Goal: Transaction & Acquisition: Purchase product/service

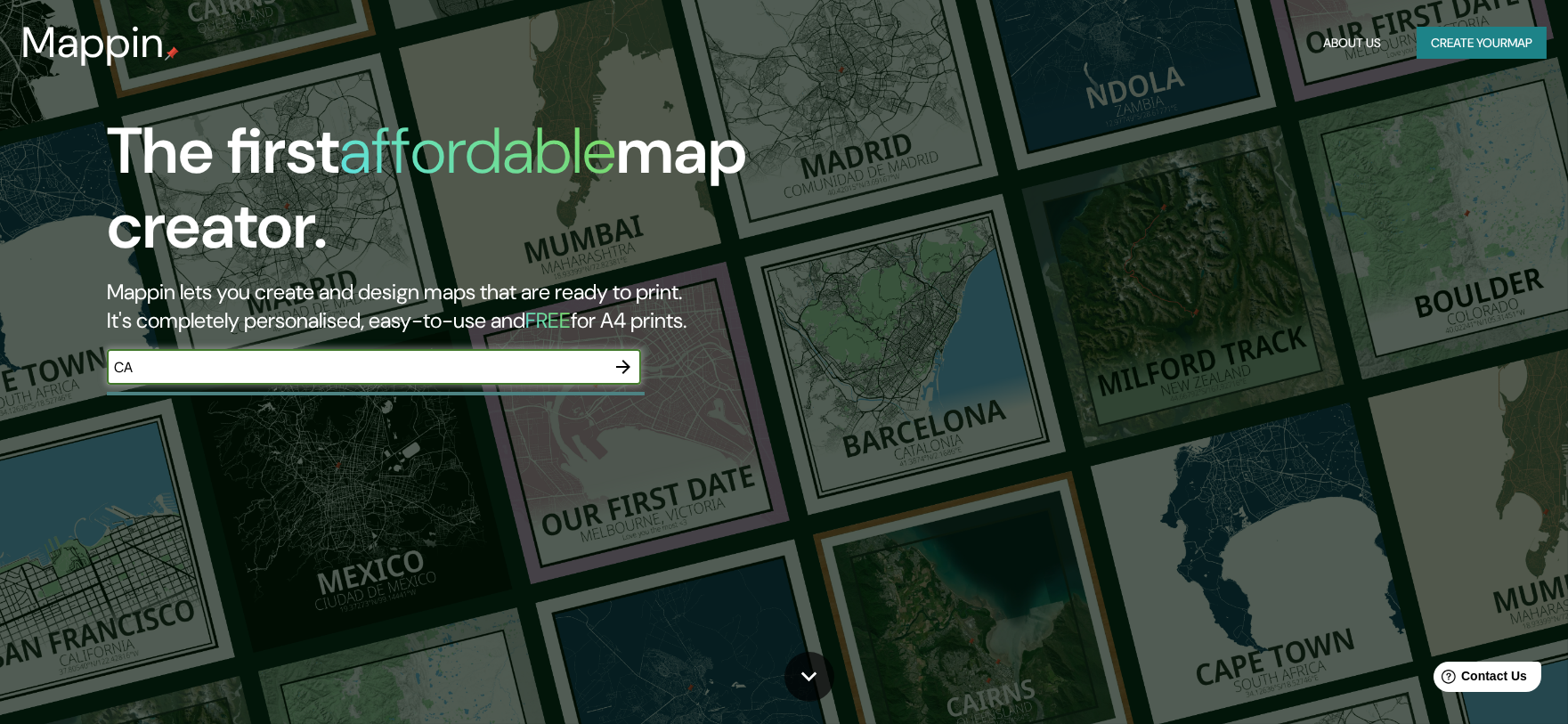
type input "C"
type input "VALPARAISO [GEOGRAPHIC_DATA]"
click at [631, 367] on icon "button" at bounding box center [623, 367] width 22 height 22
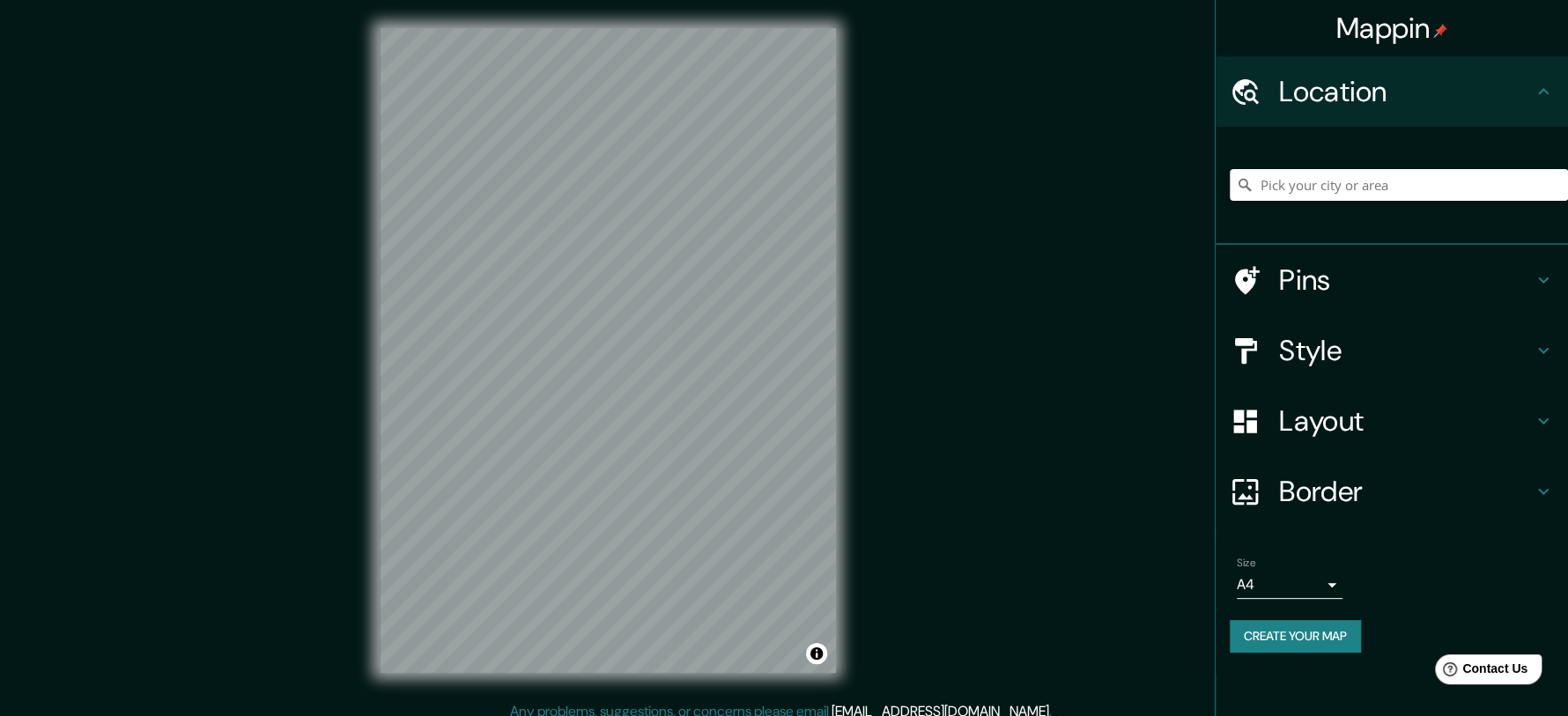
click at [1298, 585] on body "Mappin Location Pins Style Layout Border Choose a border. Hint : you can make l…" at bounding box center [784, 358] width 1568 height 716
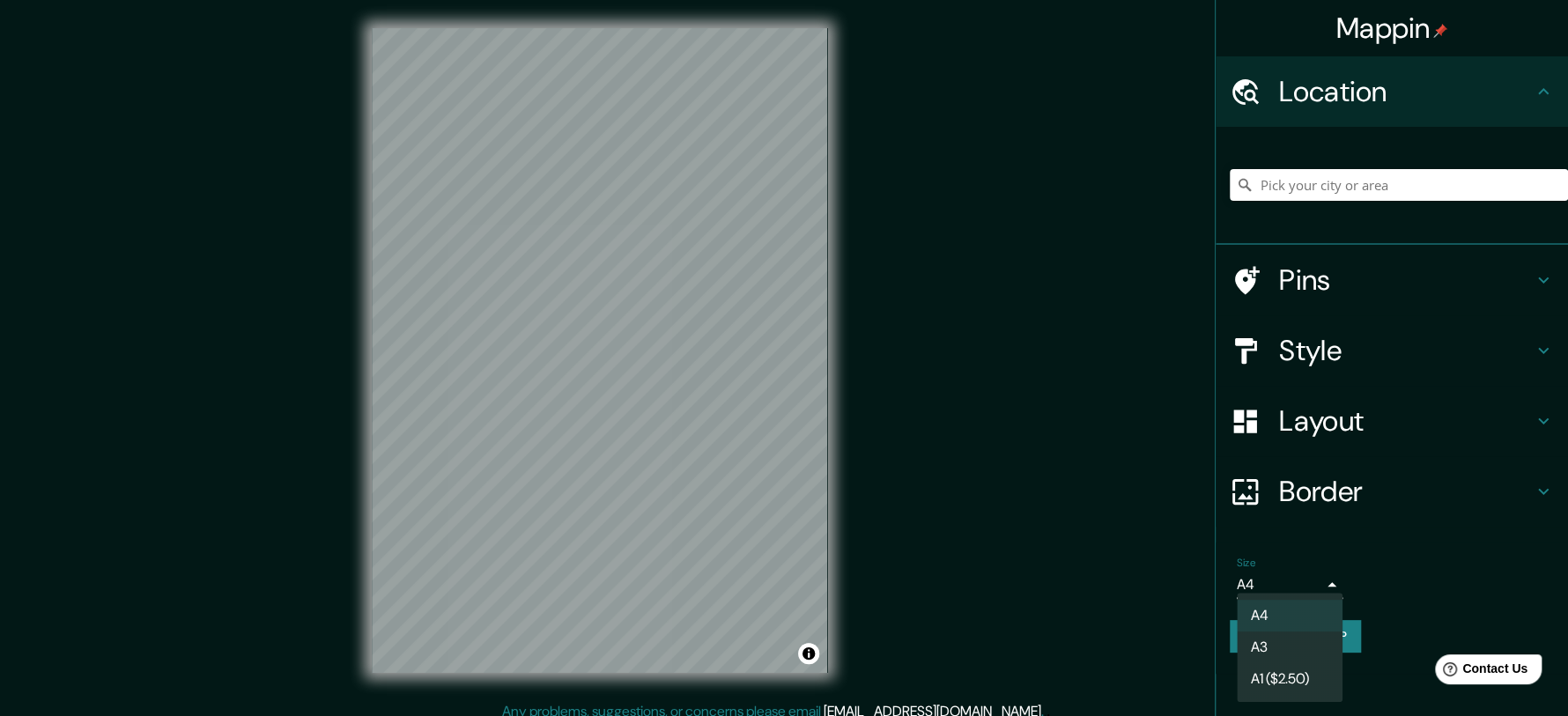
click at [1318, 587] on div at bounding box center [784, 358] width 1568 height 716
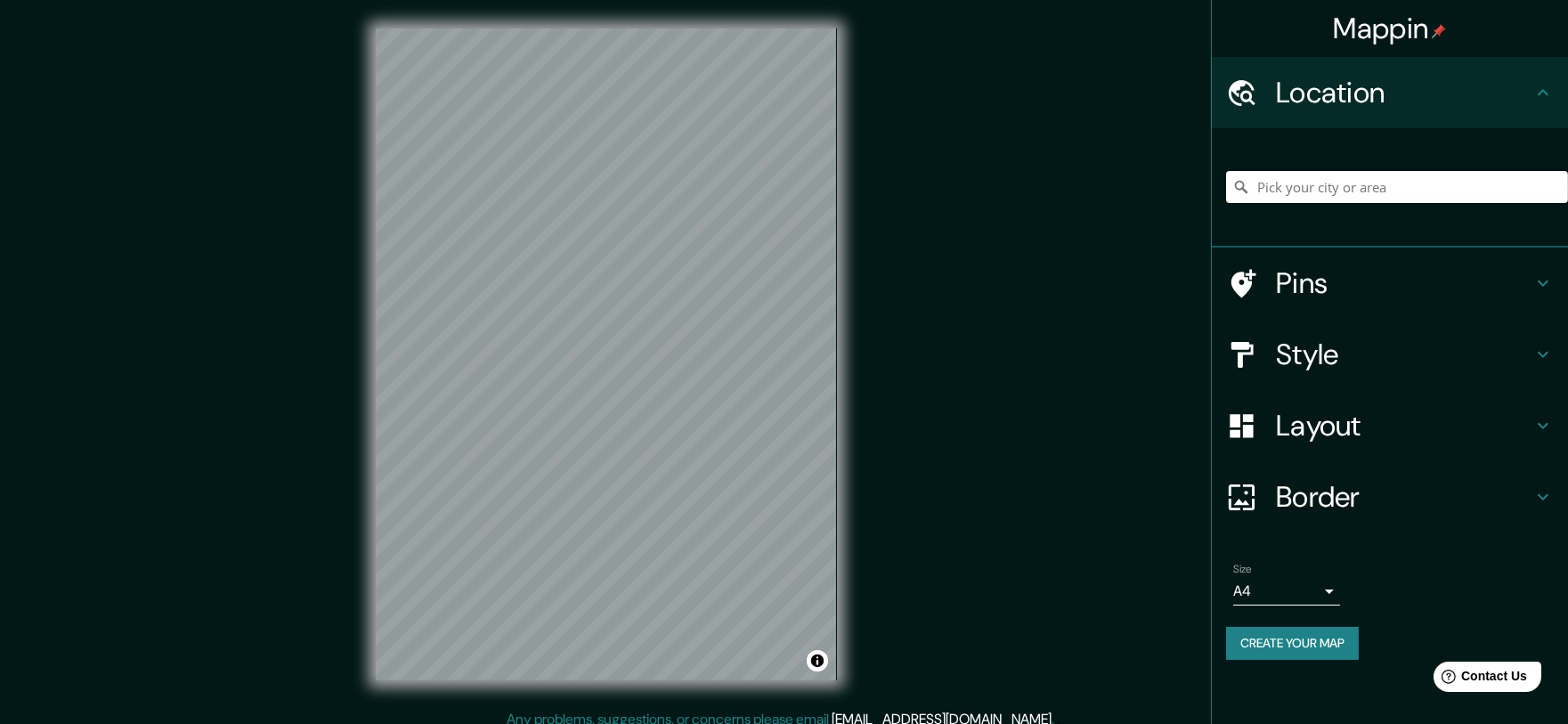
click at [1330, 178] on input "Pick your city or area" at bounding box center [1397, 187] width 342 height 32
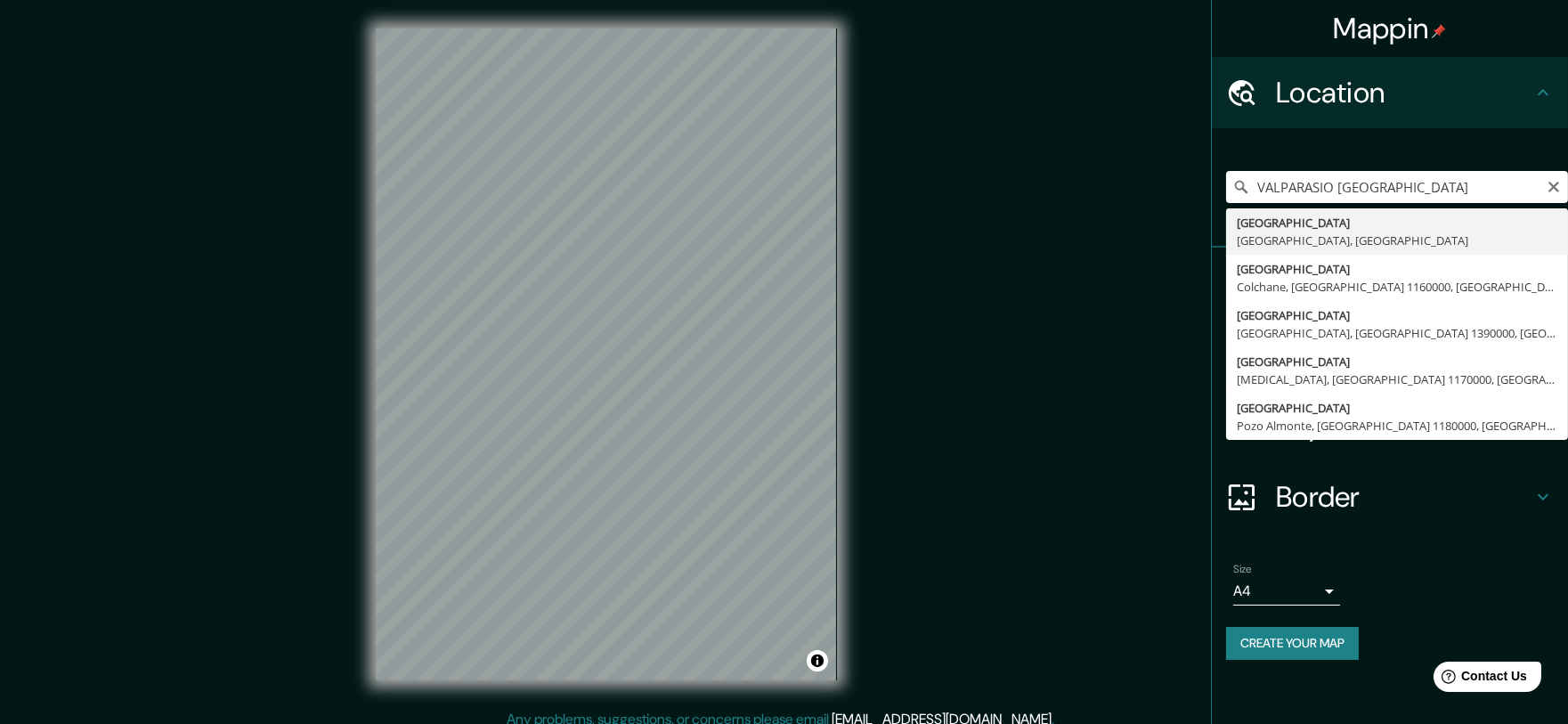
type input "[GEOGRAPHIC_DATA], [GEOGRAPHIC_DATA], [GEOGRAPHIC_DATA]"
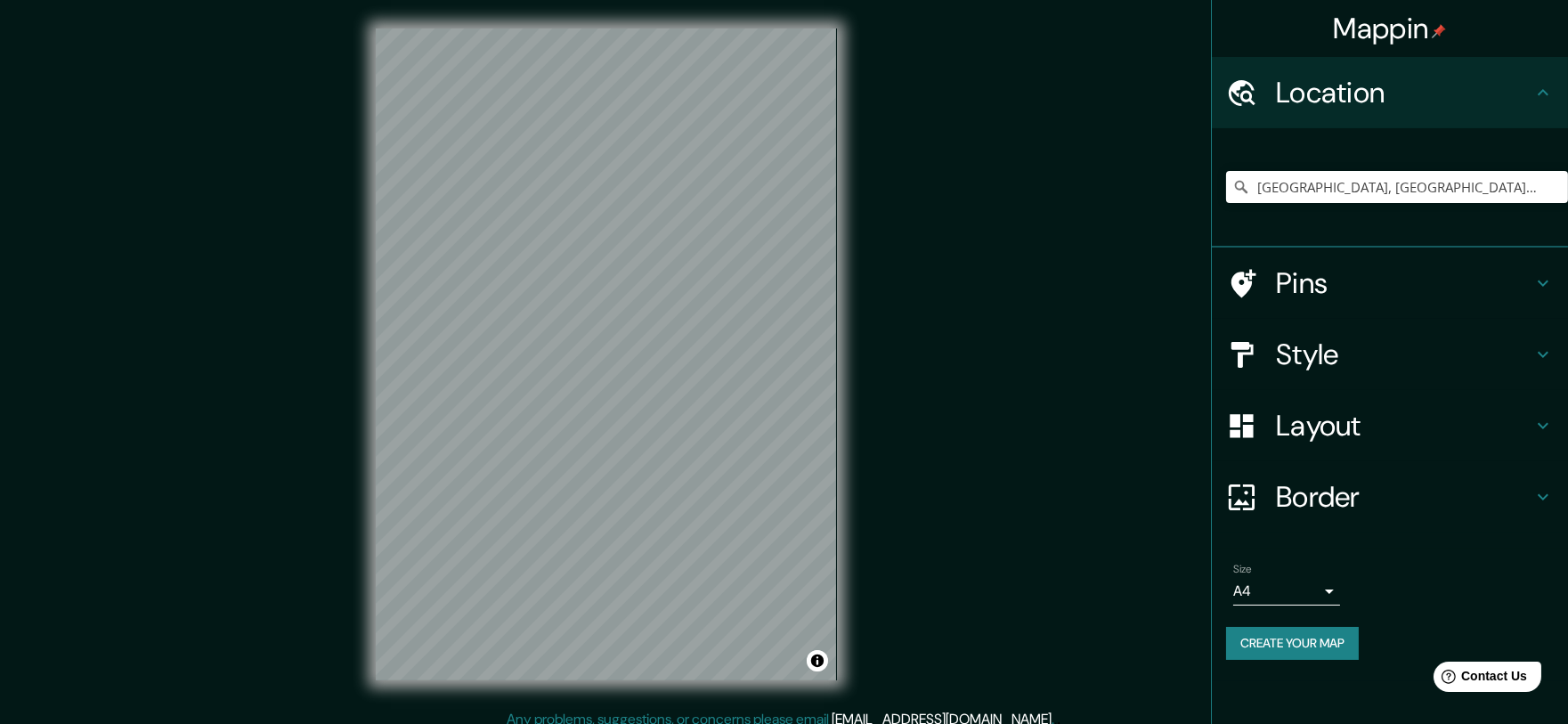
click at [1386, 356] on h4 "Style" at bounding box center [1404, 355] width 257 height 35
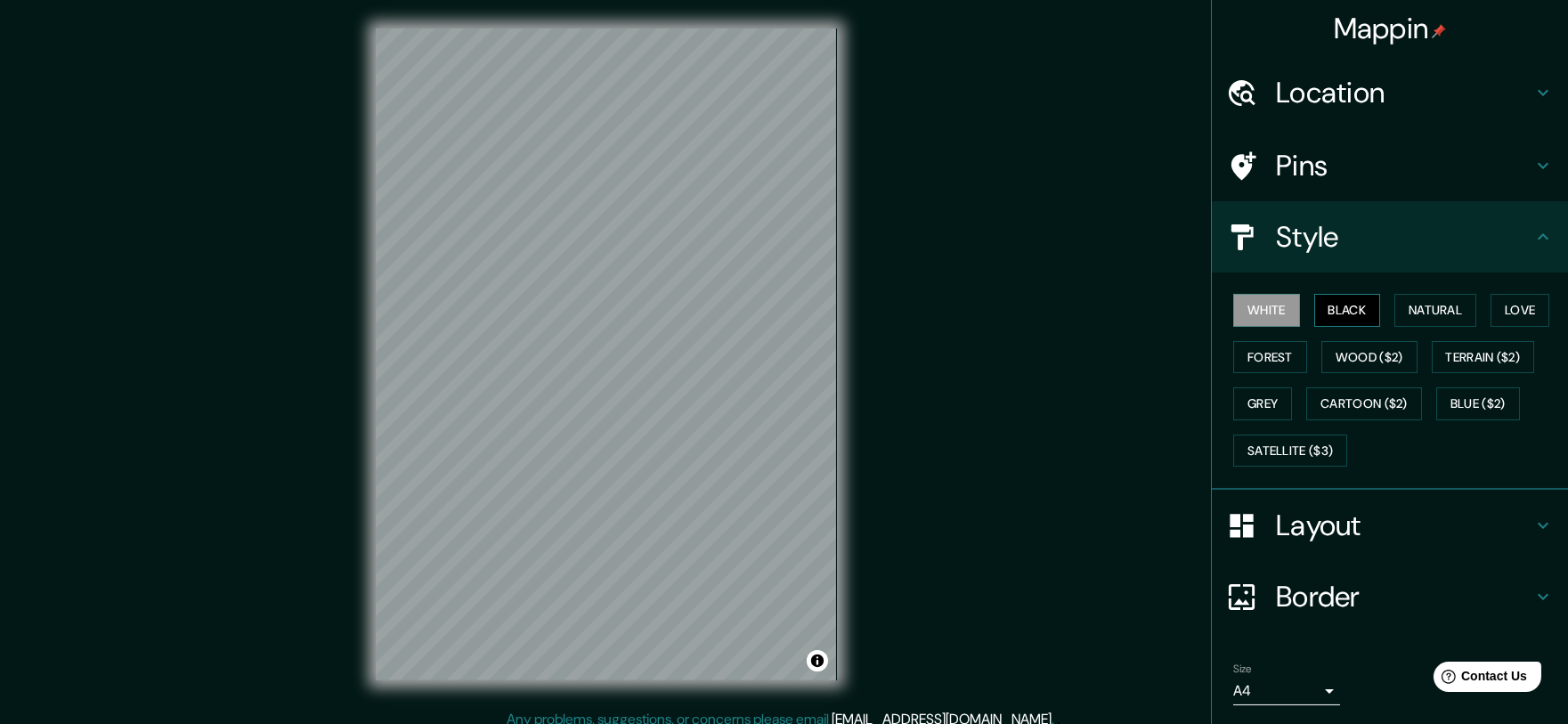
click at [1335, 310] on button "Black" at bounding box center [1348, 311] width 67 height 33
click at [1425, 305] on button "Natural" at bounding box center [1436, 311] width 82 height 33
click at [1524, 308] on button "Love" at bounding box center [1520, 311] width 59 height 33
click at [1250, 365] on button "Forest" at bounding box center [1269, 358] width 73 height 33
click at [1261, 397] on button "Grey" at bounding box center [1262, 404] width 59 height 33
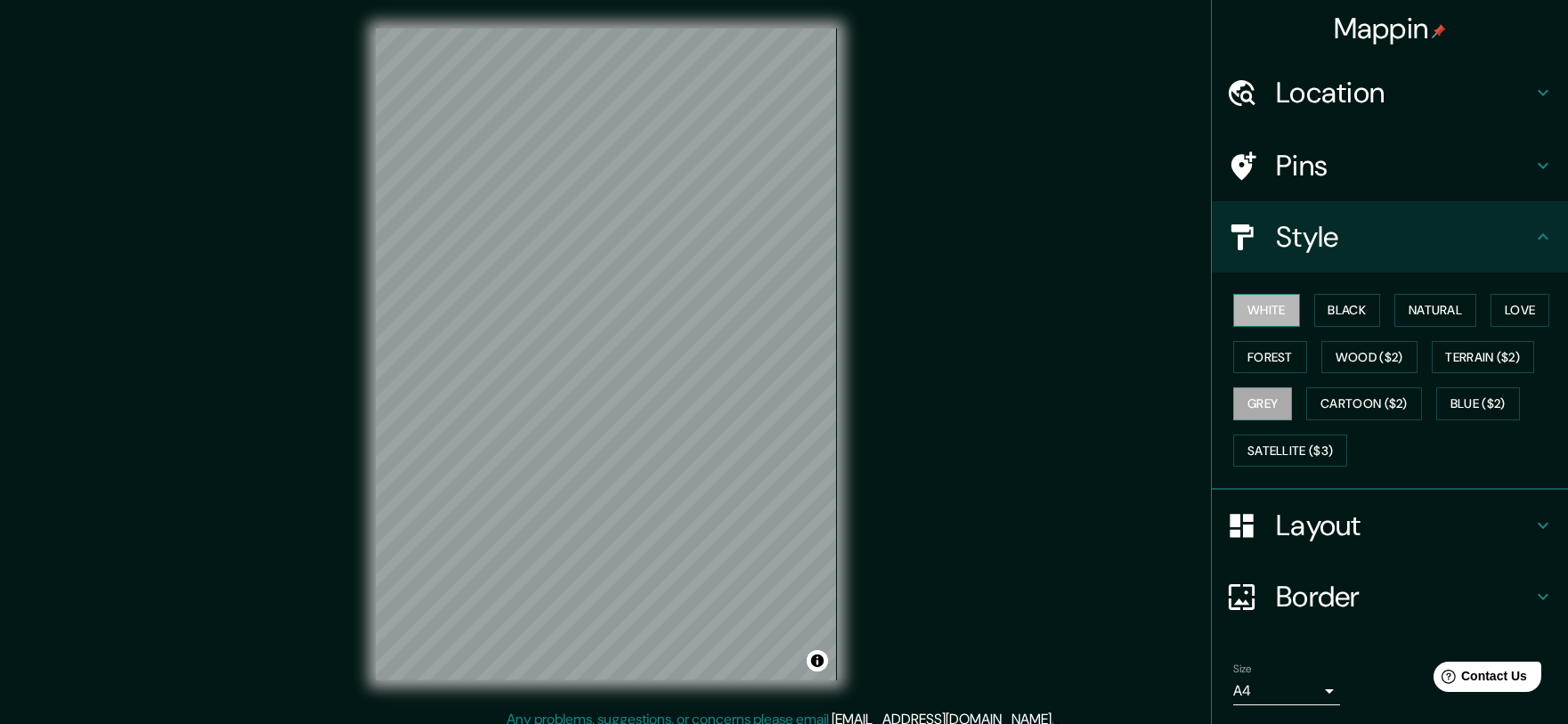
click at [1243, 318] on button "White" at bounding box center [1266, 311] width 67 height 33
click at [1336, 306] on button "Black" at bounding box center [1348, 311] width 67 height 33
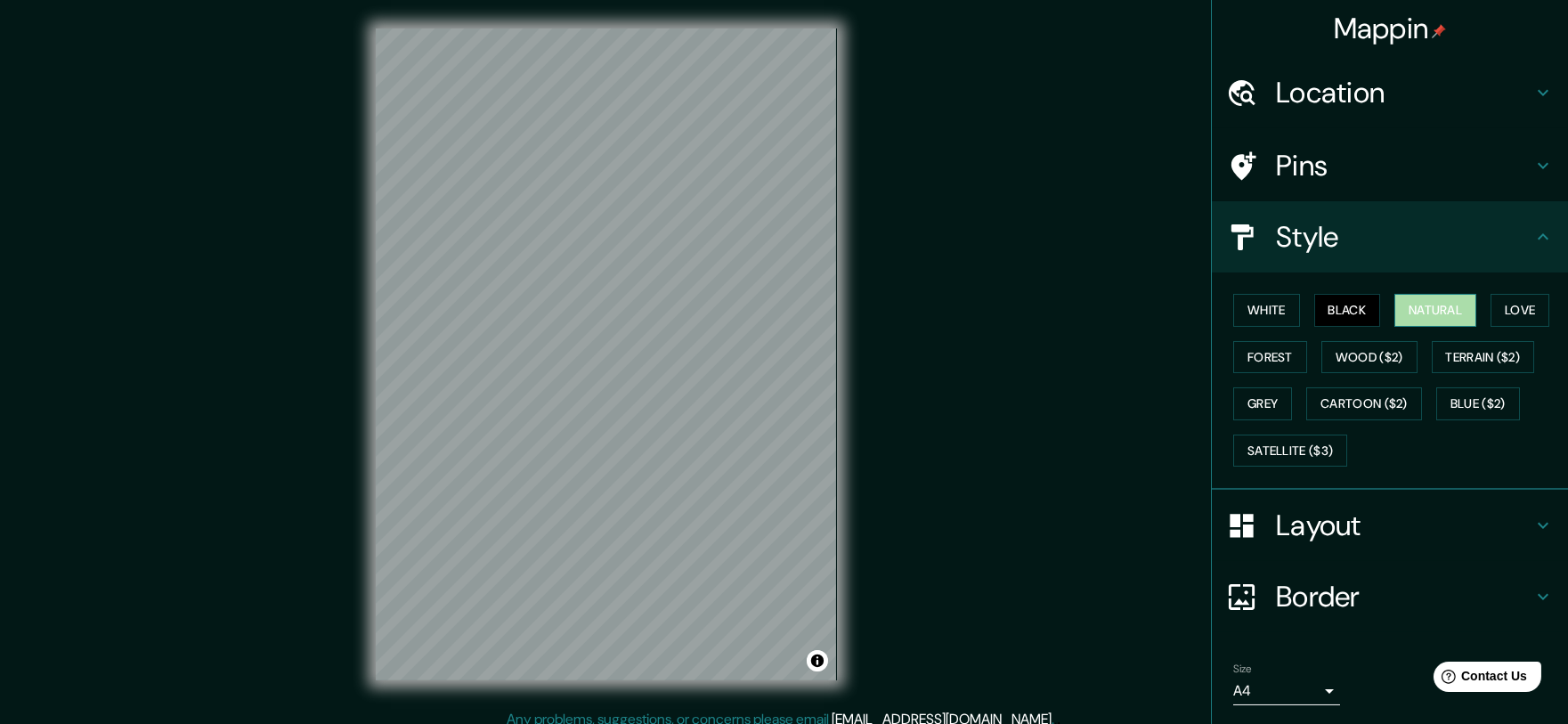
click at [1429, 310] on button "Natural" at bounding box center [1436, 311] width 82 height 33
click at [1511, 299] on button "Love" at bounding box center [1520, 311] width 59 height 33
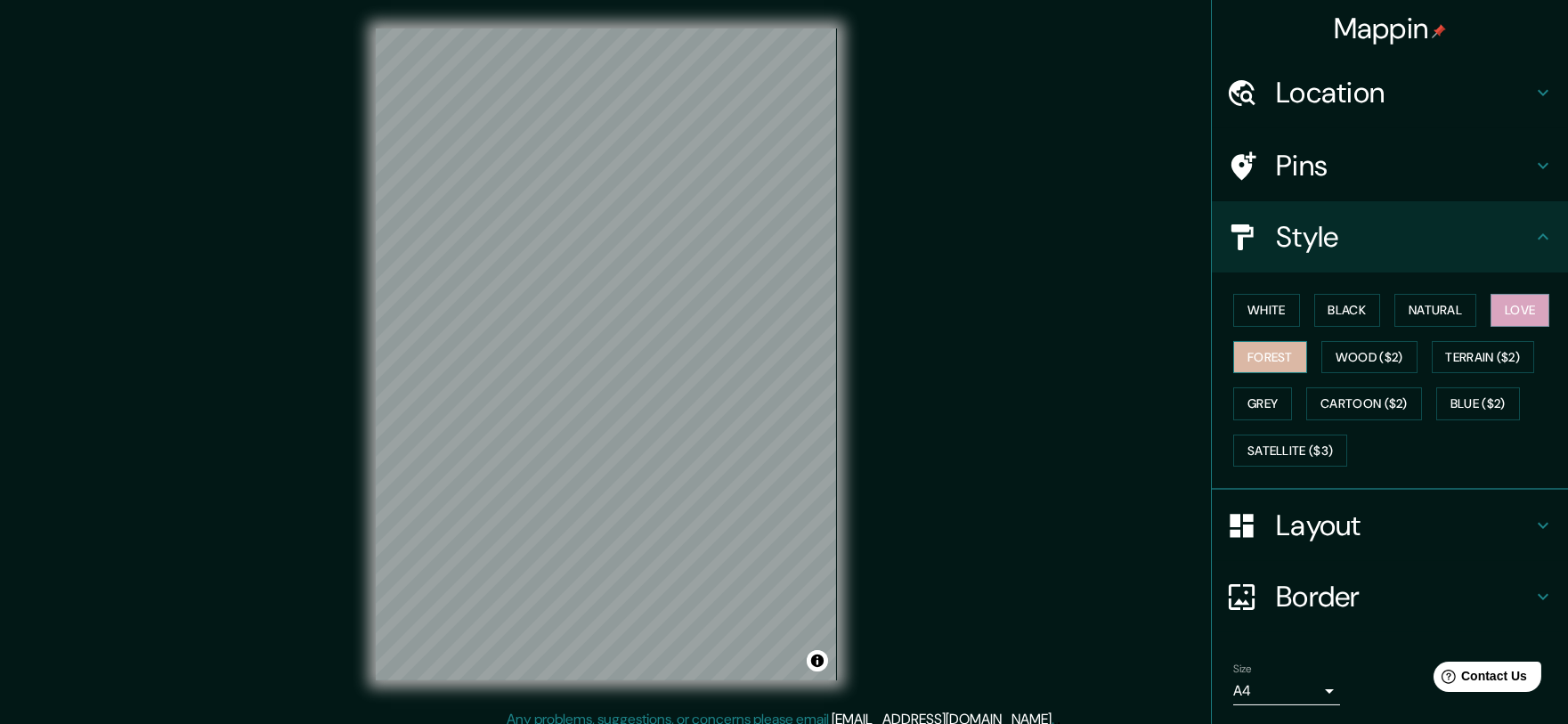
click at [1259, 357] on button "Forest" at bounding box center [1269, 358] width 73 height 33
click at [1387, 398] on button "Cartoon ($2)" at bounding box center [1364, 404] width 116 height 33
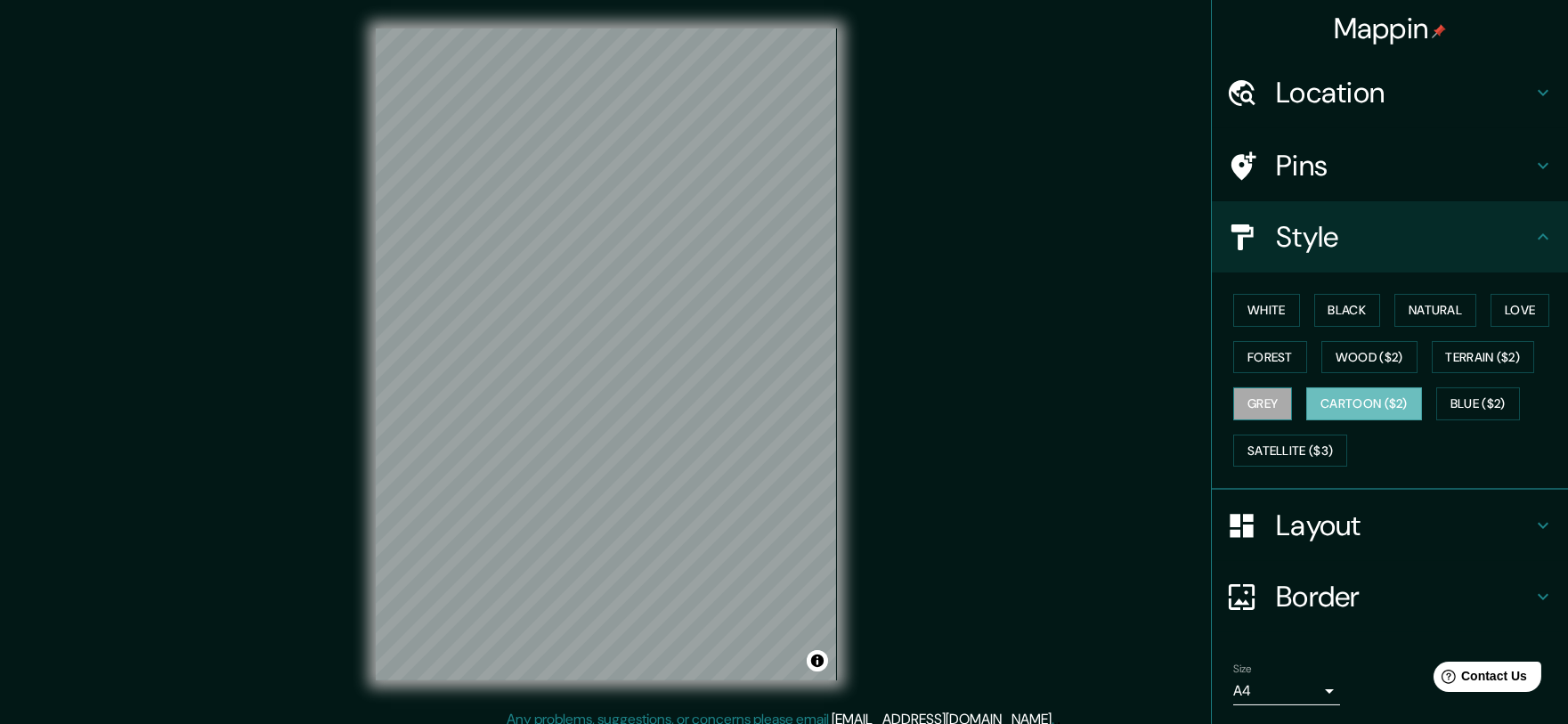
click at [1242, 397] on button "Grey" at bounding box center [1262, 404] width 59 height 33
click at [1258, 366] on button "Forest" at bounding box center [1269, 358] width 73 height 33
click at [1258, 405] on button "Grey" at bounding box center [1262, 404] width 59 height 33
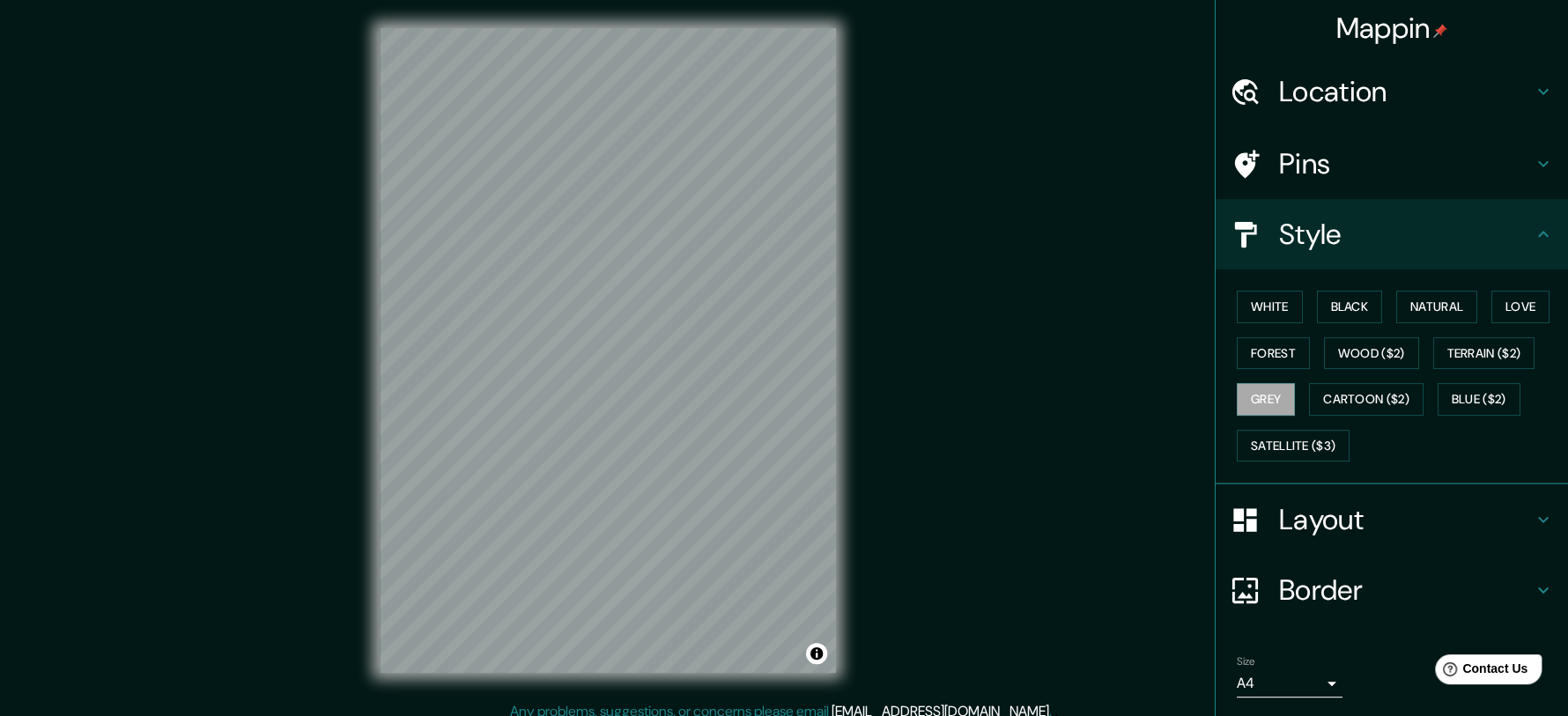
click at [1274, 678] on body "Mappin Location [GEOGRAPHIC_DATA], [GEOGRAPHIC_DATA], [GEOGRAPHIC_DATA] Pins St…" at bounding box center [784, 358] width 1568 height 716
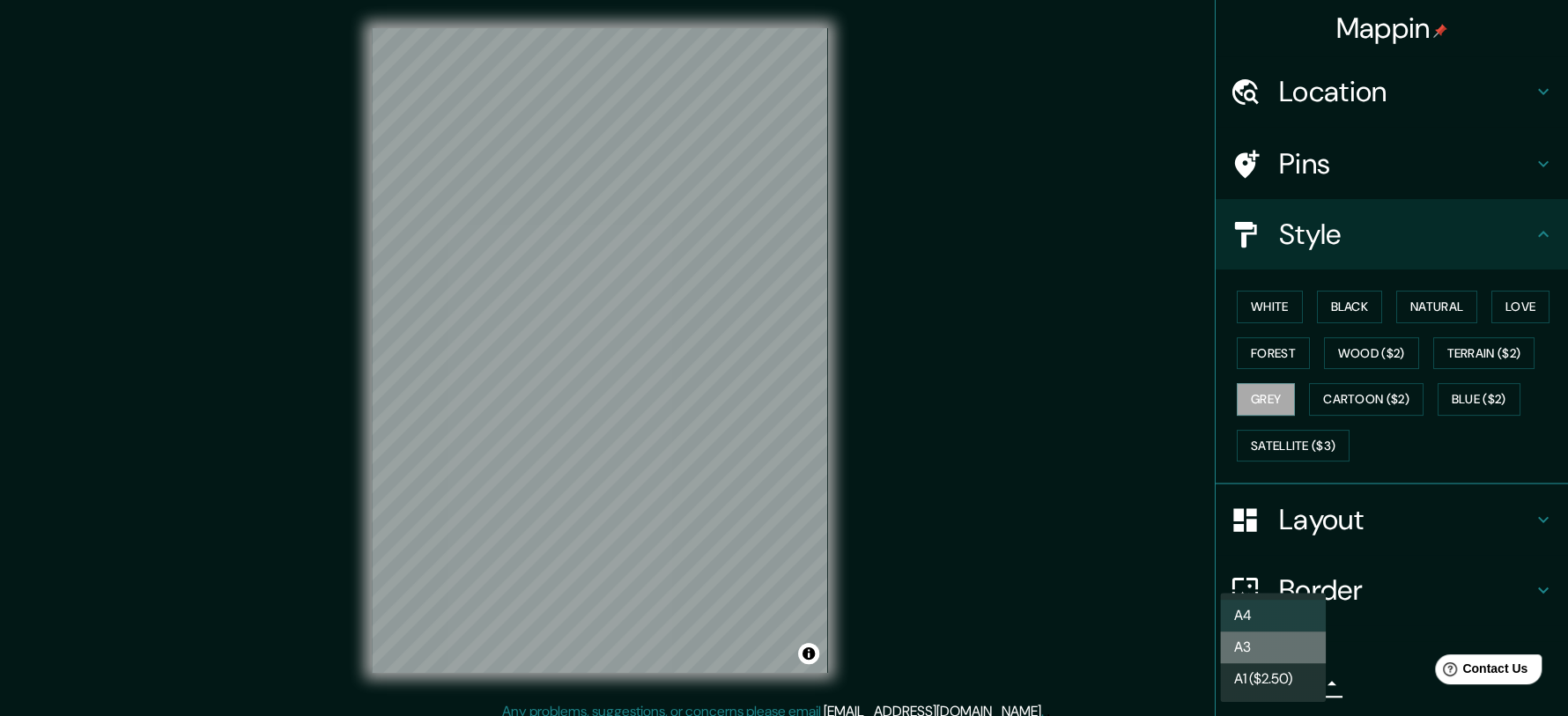
click at [1268, 635] on li "A3" at bounding box center [1272, 647] width 106 height 32
type input "a4"
click at [1268, 680] on body "Mappin Location [GEOGRAPHIC_DATA], [GEOGRAPHIC_DATA], [GEOGRAPHIC_DATA] Pins St…" at bounding box center [784, 358] width 1568 height 716
click at [1266, 649] on li "A3" at bounding box center [1272, 647] width 106 height 32
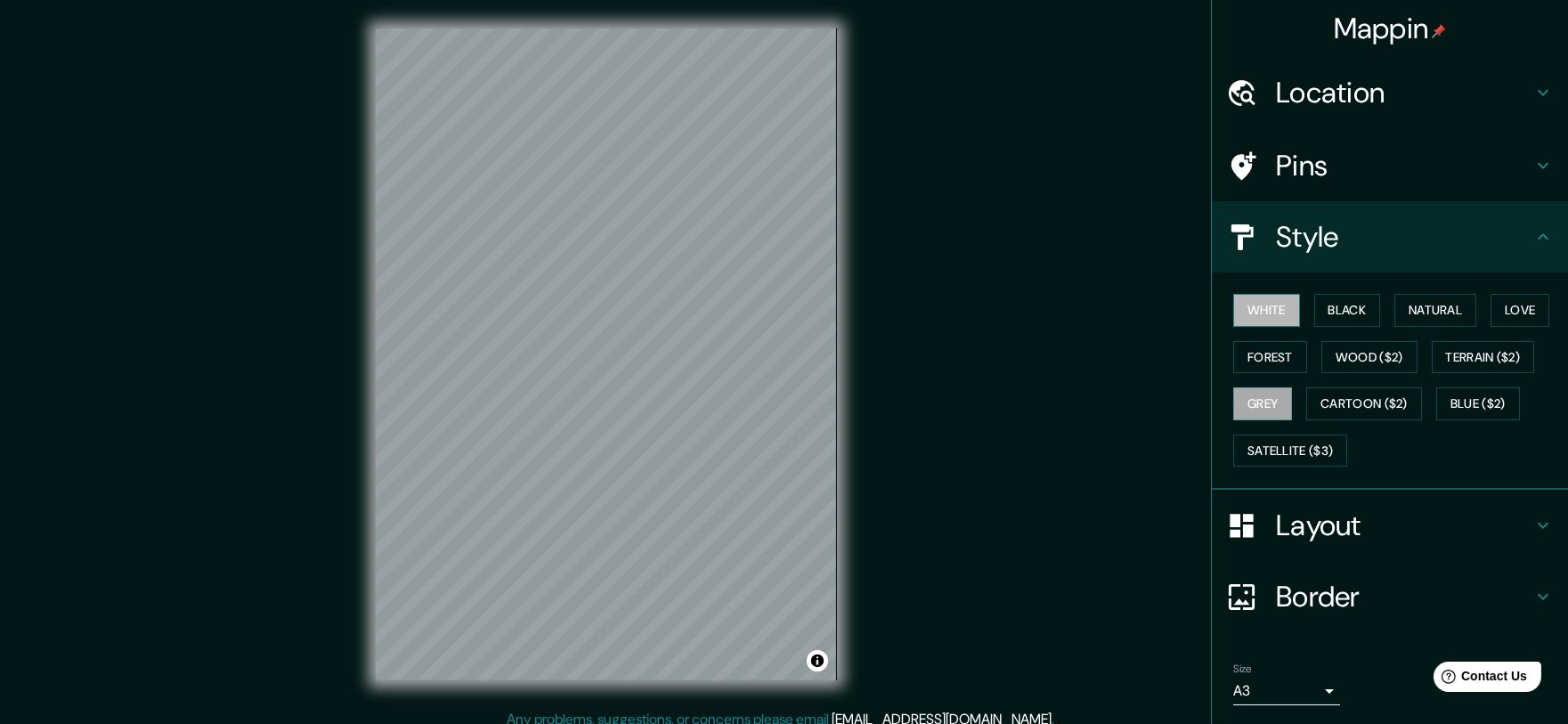
click at [1261, 308] on button "White" at bounding box center [1266, 311] width 67 height 33
click at [1256, 395] on button "Grey" at bounding box center [1262, 404] width 59 height 33
click at [1288, 353] on button "Forest" at bounding box center [1269, 358] width 73 height 33
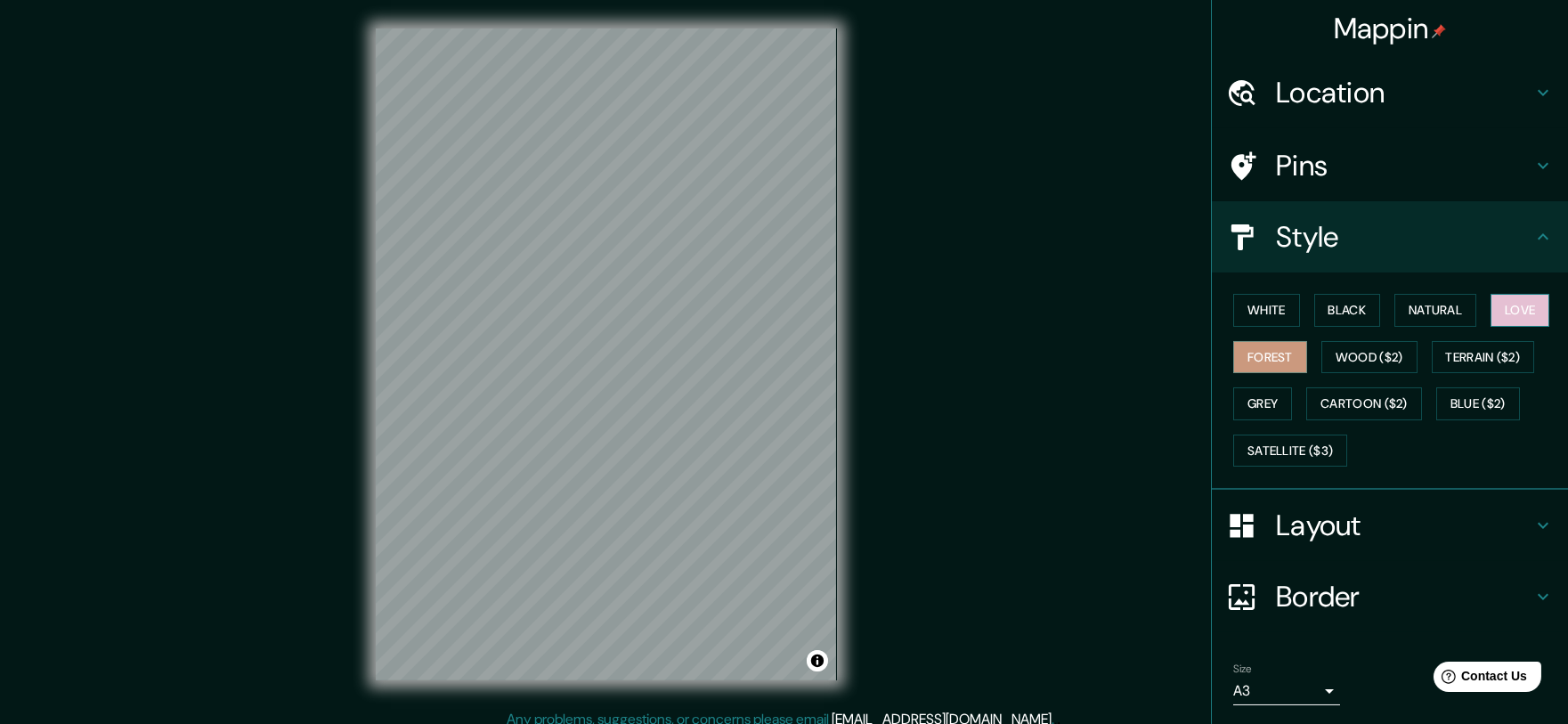
click at [1505, 324] on button "Love" at bounding box center [1520, 311] width 59 height 33
click at [1257, 356] on button "Forest" at bounding box center [1269, 358] width 73 height 33
click at [1256, 397] on button "Grey" at bounding box center [1262, 404] width 59 height 33
click at [1267, 355] on button "Forest" at bounding box center [1269, 358] width 73 height 33
click at [1343, 354] on button "Wood ($2)" at bounding box center [1369, 358] width 96 height 33
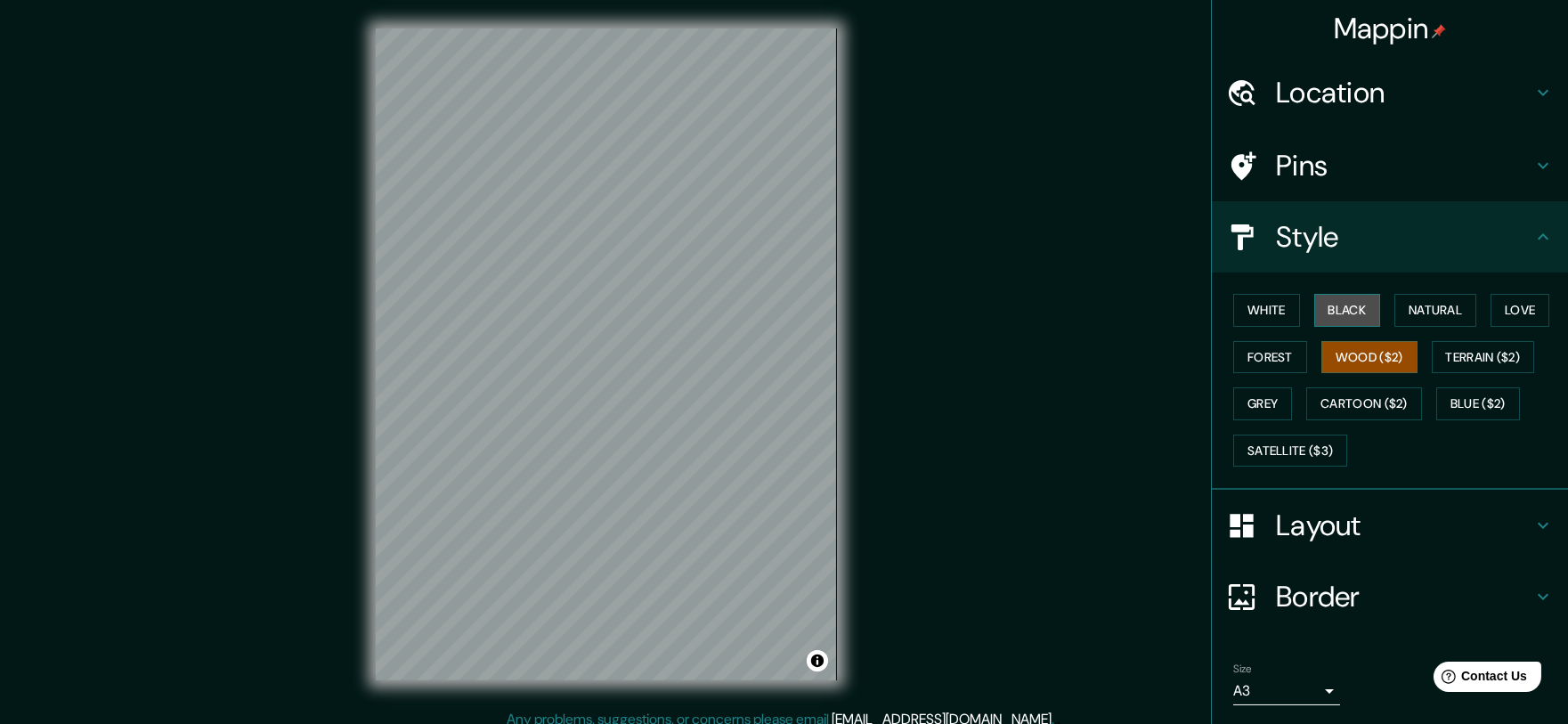
click at [1343, 316] on button "Black" at bounding box center [1348, 311] width 67 height 33
click at [1259, 307] on button "White" at bounding box center [1266, 311] width 67 height 33
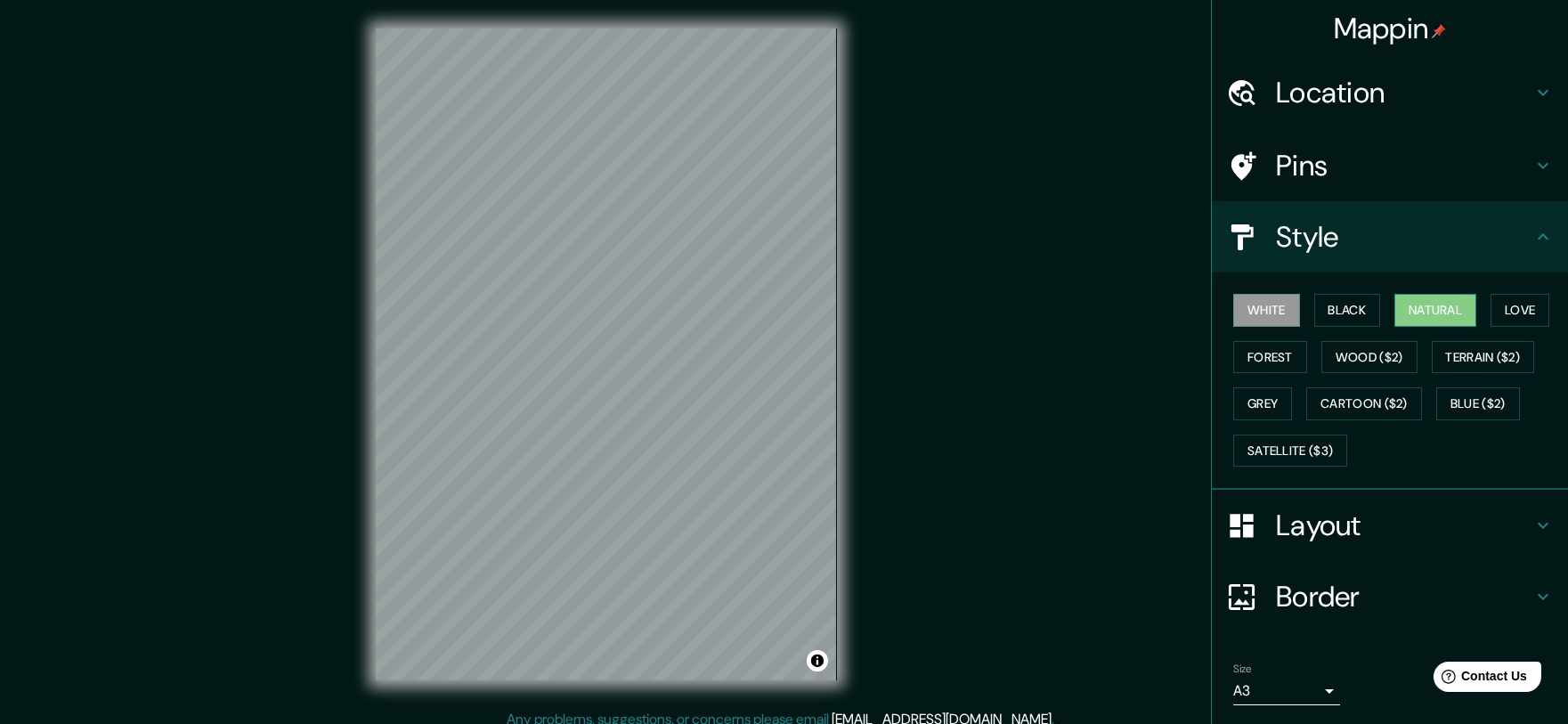
click at [1409, 309] on button "Natural" at bounding box center [1436, 311] width 82 height 33
click at [1505, 314] on button "Love" at bounding box center [1520, 311] width 59 height 33
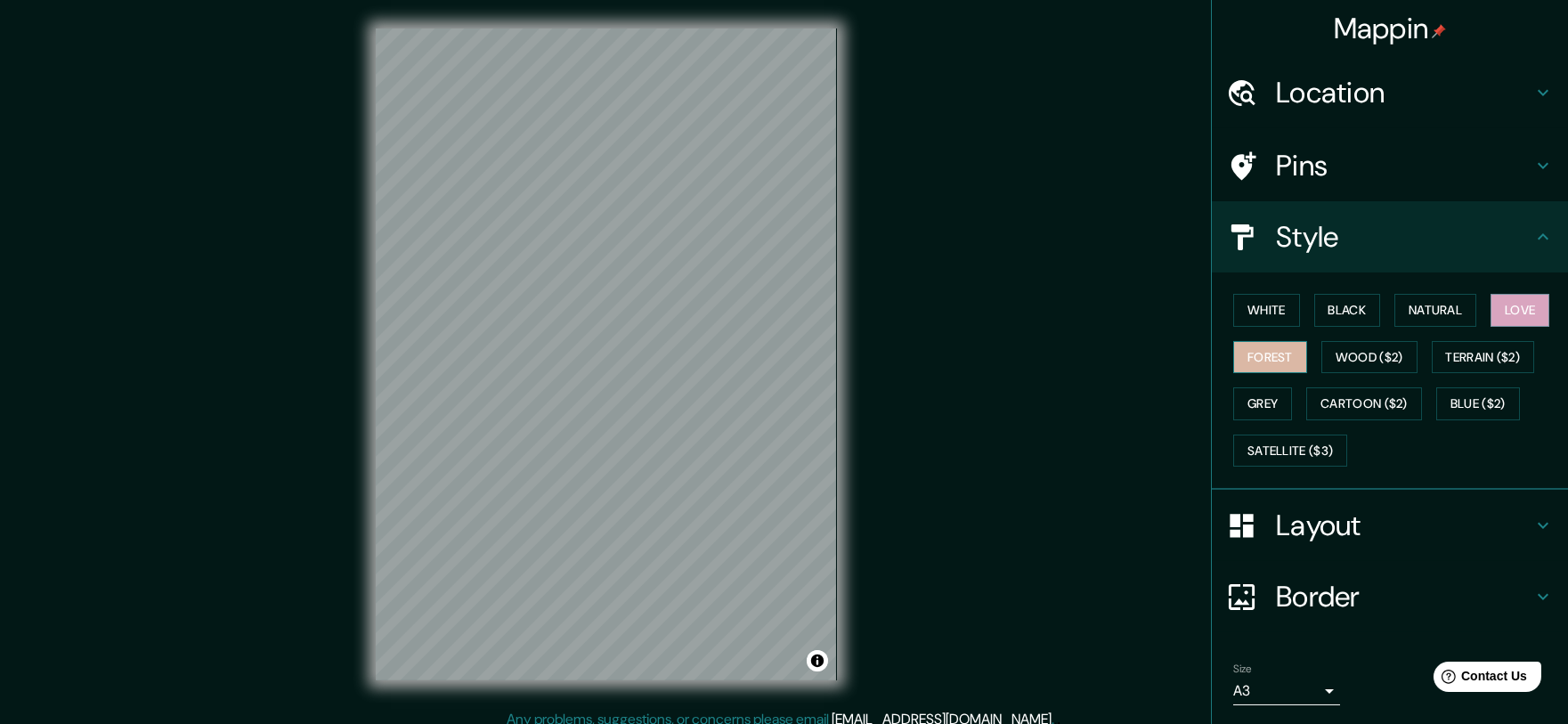
click at [1248, 352] on button "Forest" at bounding box center [1269, 358] width 73 height 33
click at [1255, 390] on button "Grey" at bounding box center [1262, 404] width 59 height 33
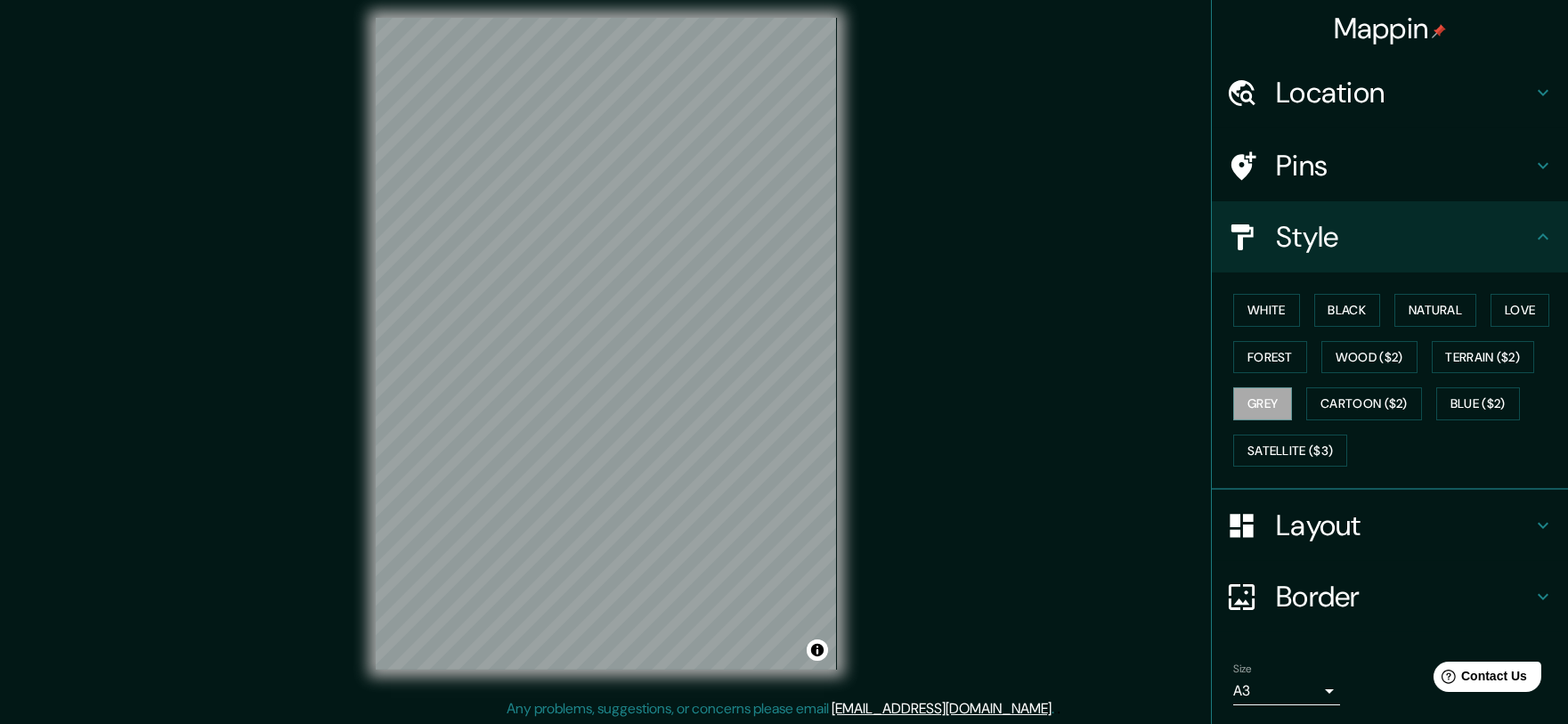
scroll to position [13, 0]
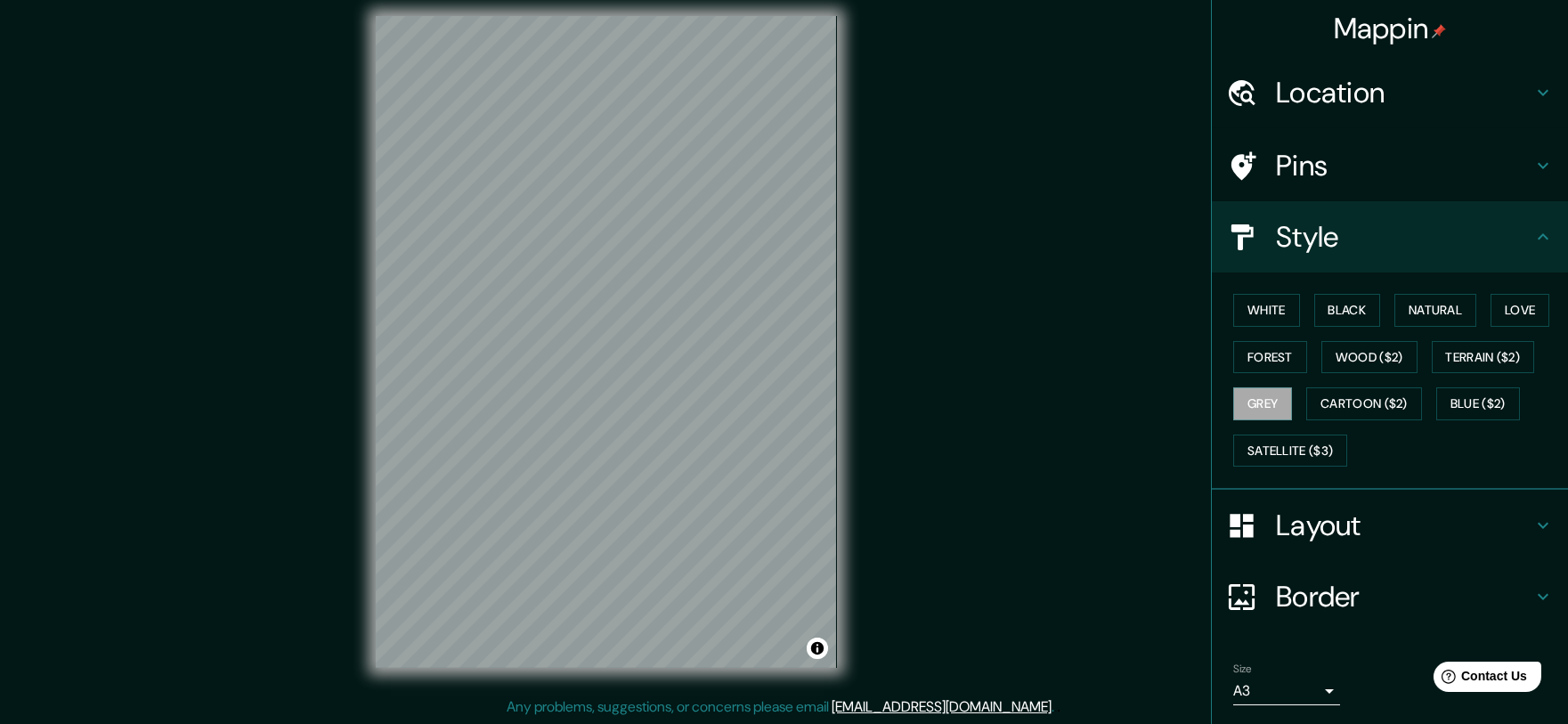
click at [1548, 221] on div "Style" at bounding box center [1390, 236] width 356 height 72
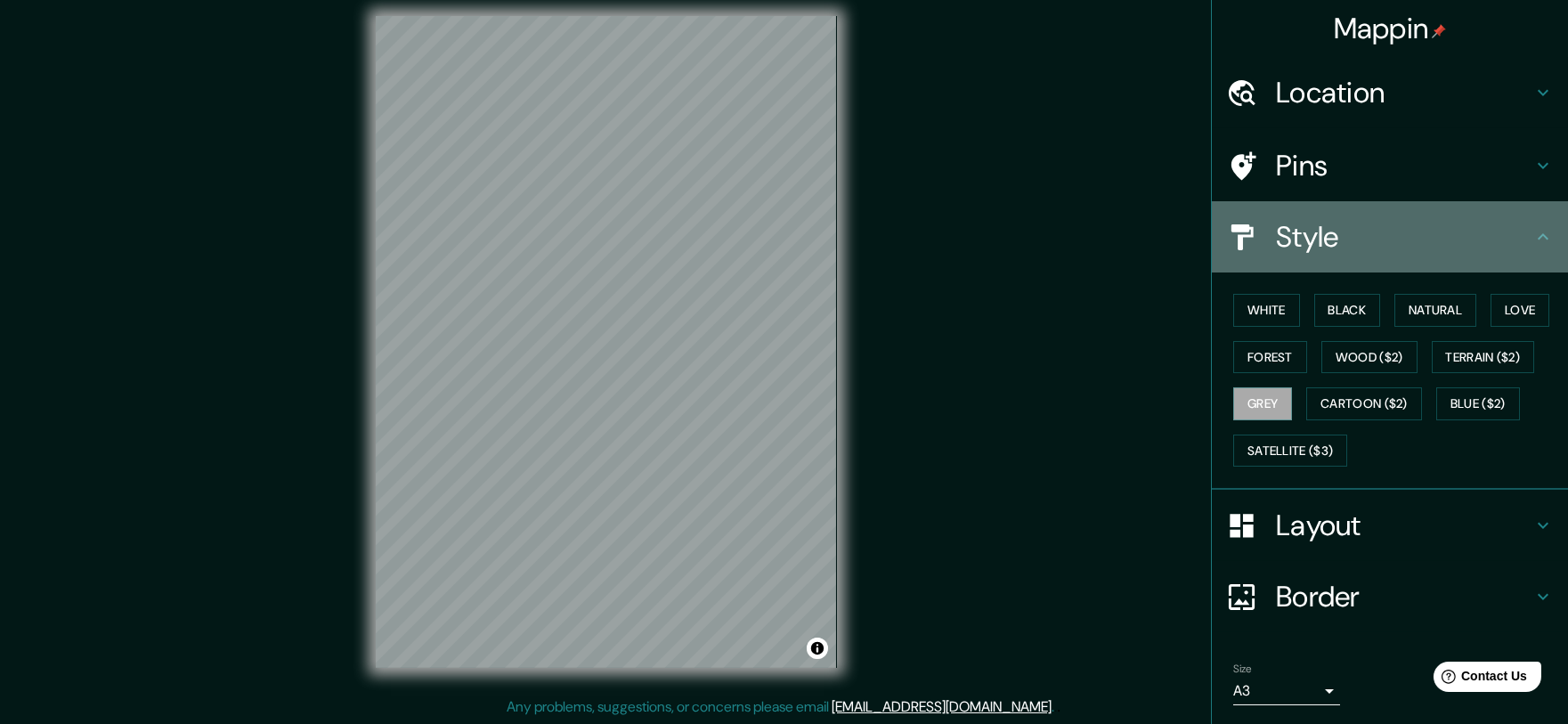
click at [1537, 230] on div "Style" at bounding box center [1390, 236] width 356 height 72
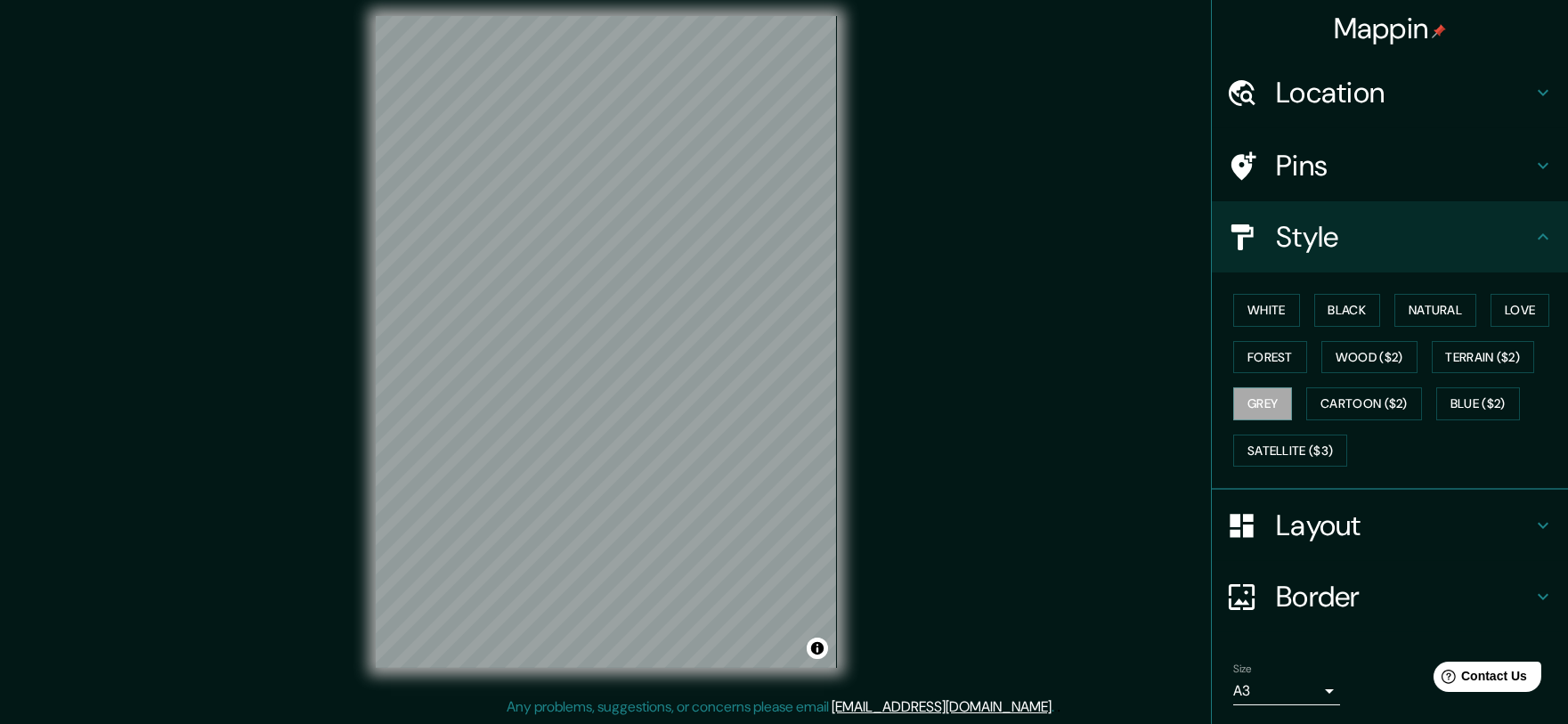
click at [1479, 532] on h4 "Layout" at bounding box center [1404, 525] width 257 height 35
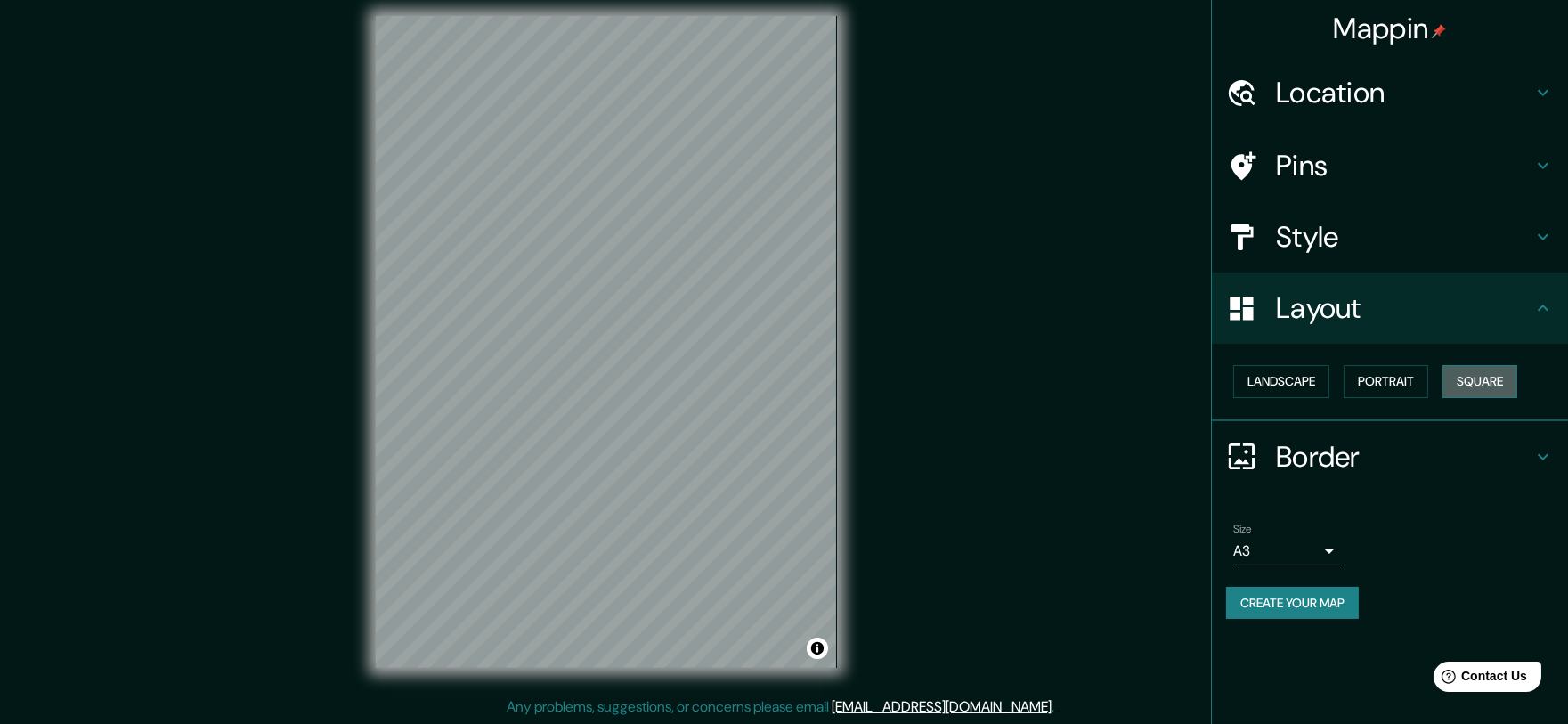
click at [1478, 372] on button "Square" at bounding box center [1480, 382] width 74 height 33
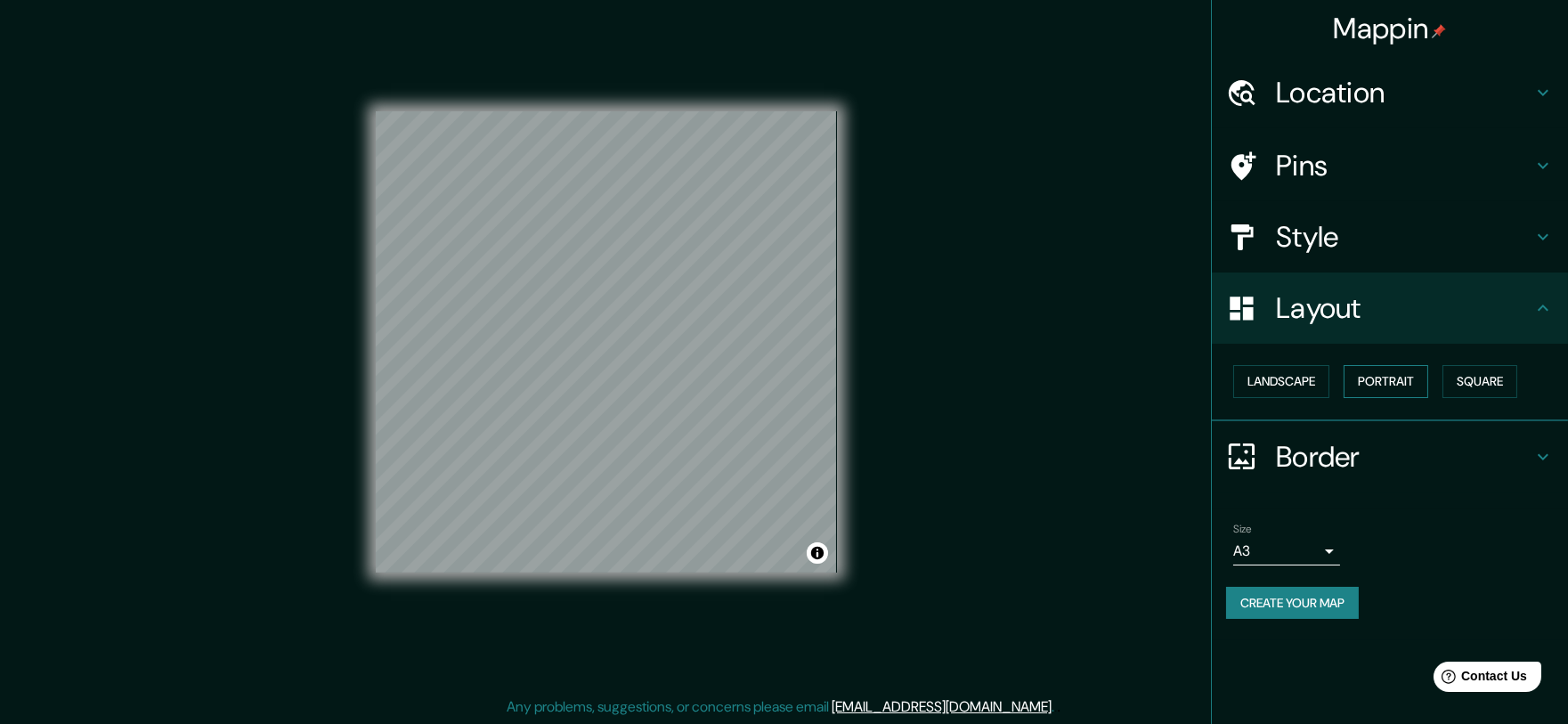
click at [1385, 382] on button "Portrait" at bounding box center [1386, 382] width 84 height 33
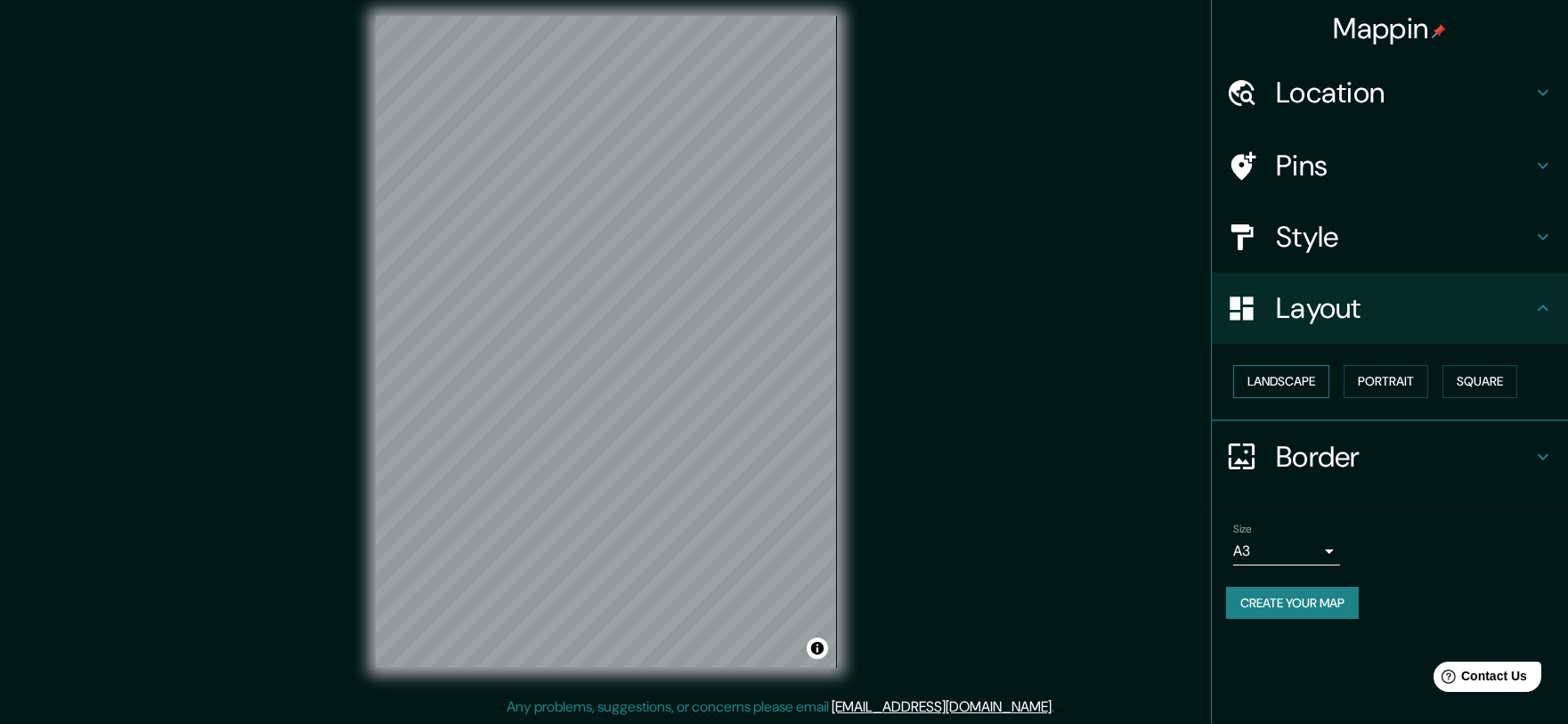
click at [1303, 385] on button "Landscape" at bounding box center [1281, 382] width 96 height 33
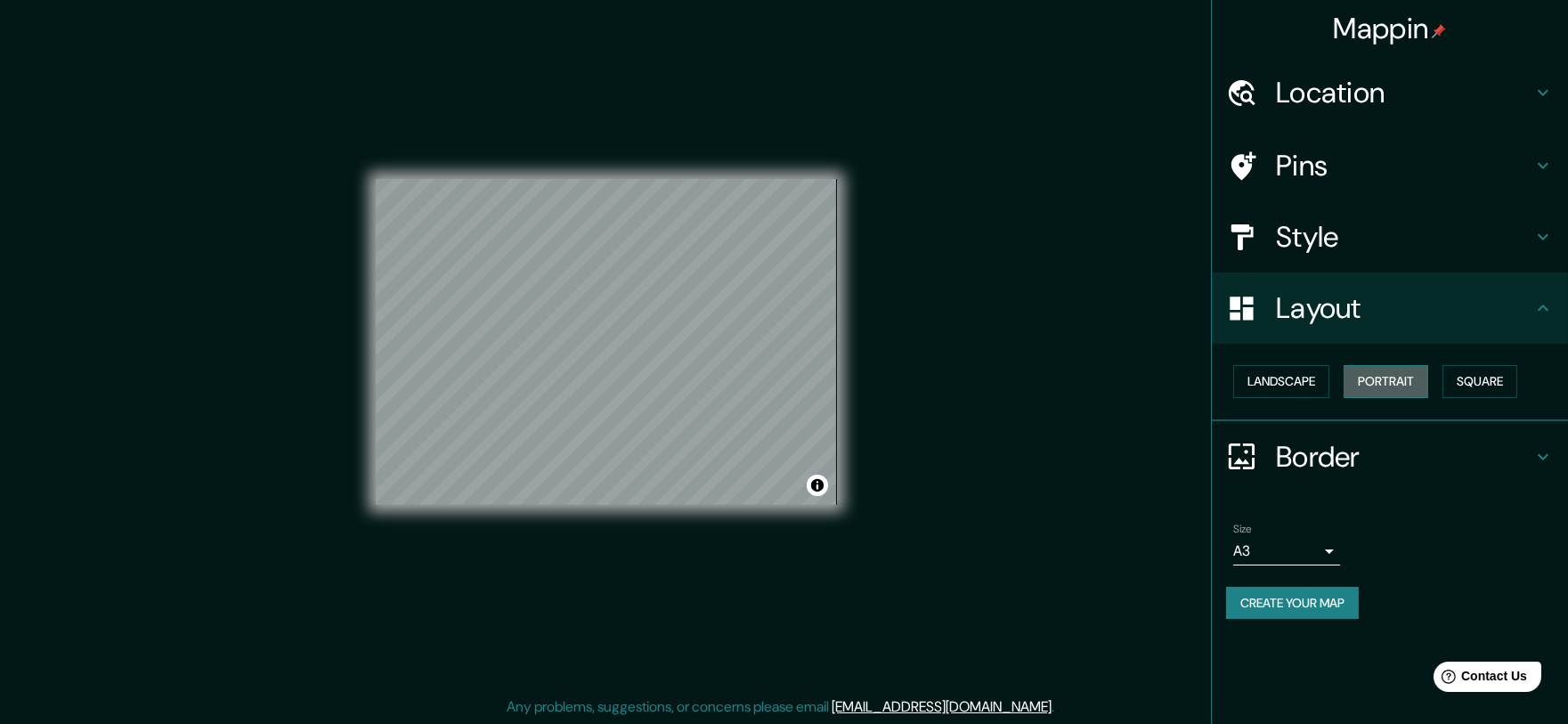
click at [1403, 388] on button "Portrait" at bounding box center [1386, 382] width 84 height 33
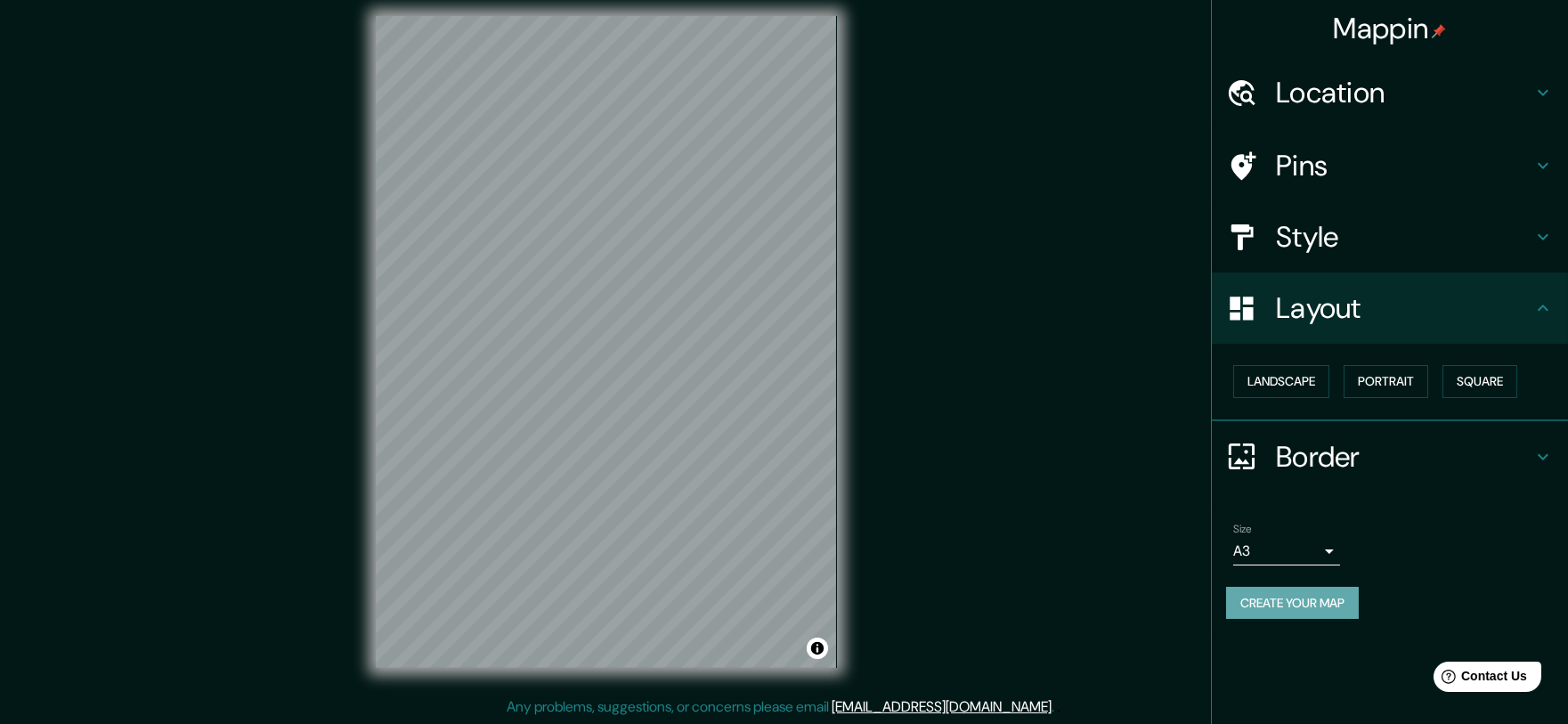
click at [1330, 606] on button "Create your map" at bounding box center [1292, 603] width 132 height 33
click at [1324, 606] on button "Create your map" at bounding box center [1292, 603] width 132 height 33
click at [1023, 152] on div "Mappin Location [GEOGRAPHIC_DATA], [GEOGRAPHIC_DATA], [GEOGRAPHIC_DATA] Pins St…" at bounding box center [784, 356] width 1568 height 738
click at [1302, 608] on button "Create your map" at bounding box center [1292, 603] width 132 height 33
click at [1354, 447] on h4 "Border" at bounding box center [1404, 457] width 257 height 35
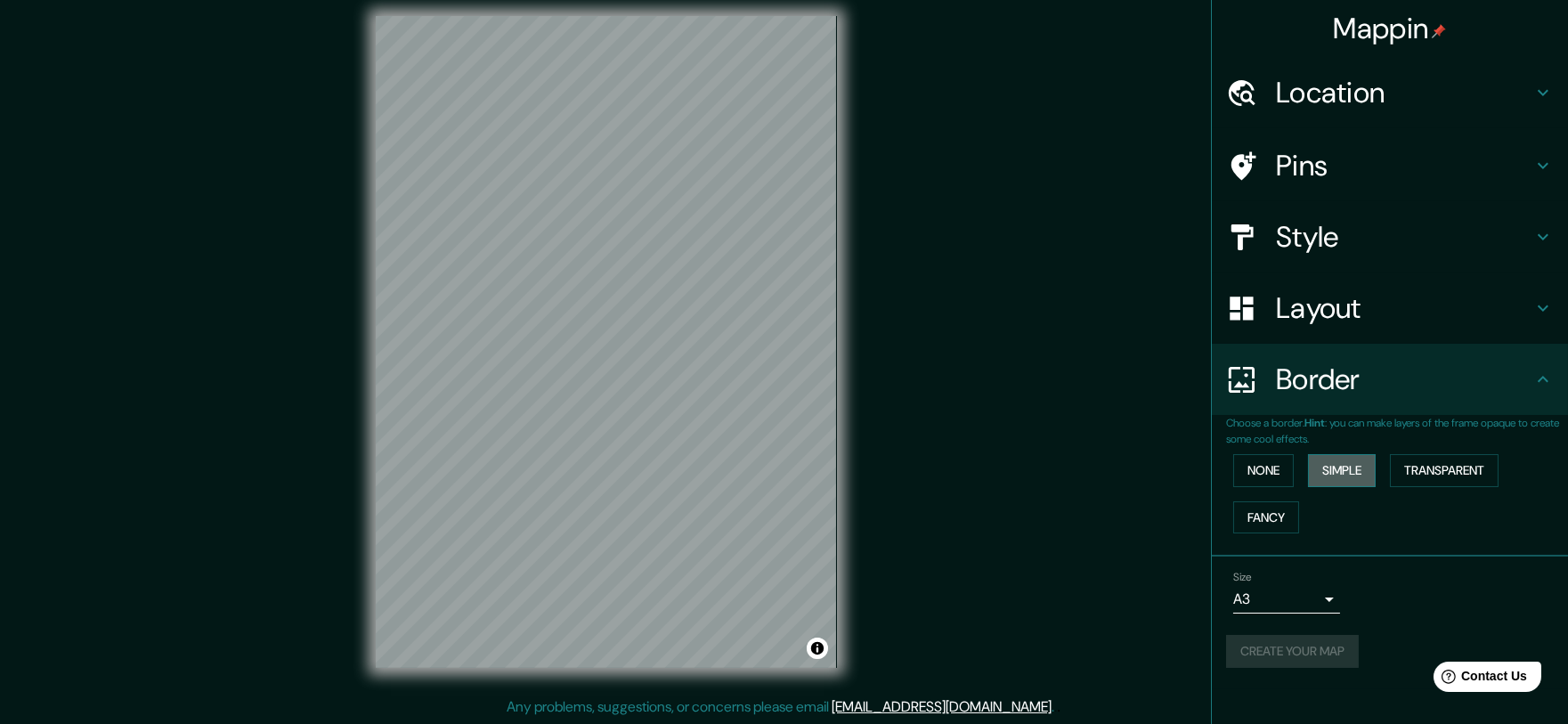
click at [1352, 466] on button "Simple" at bounding box center [1342, 471] width 68 height 33
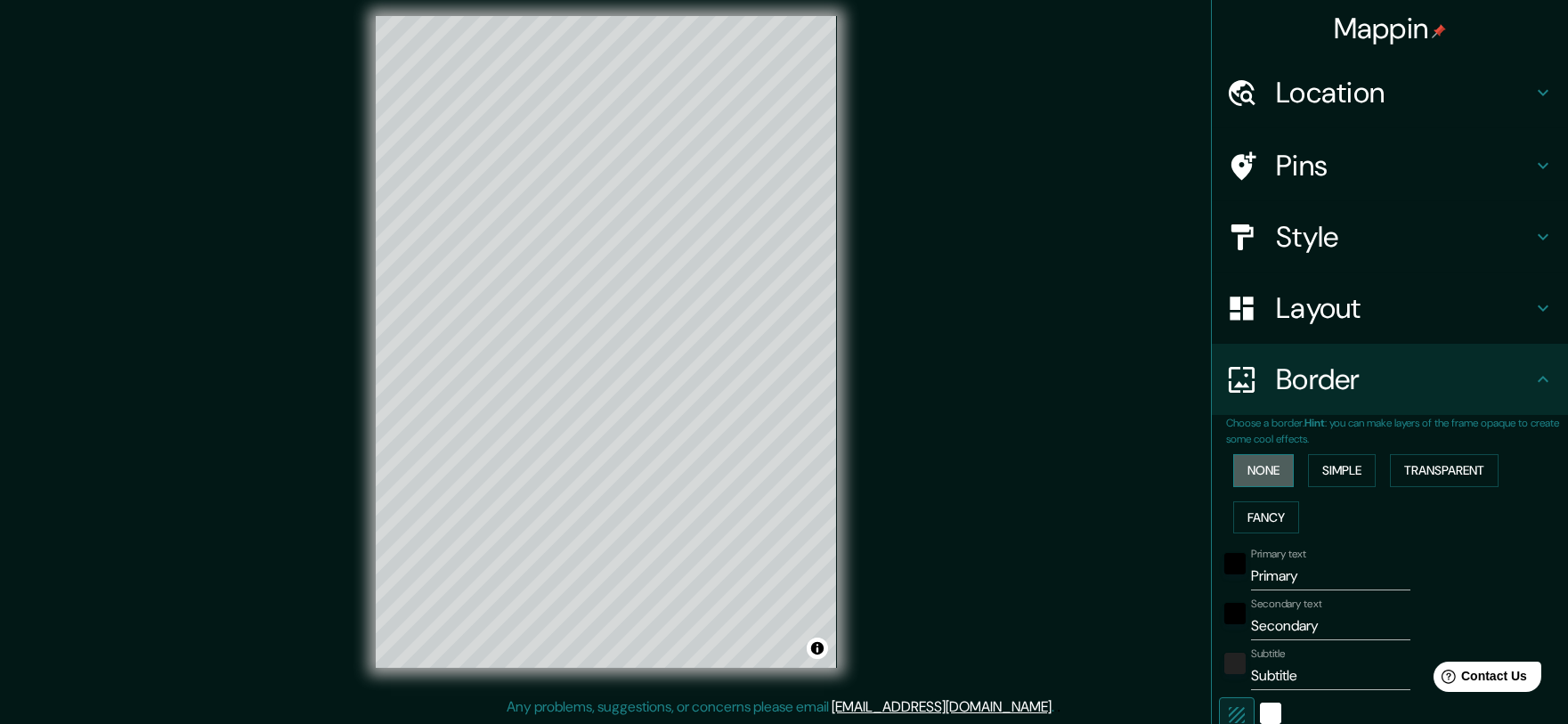
click at [1236, 467] on button "None" at bounding box center [1263, 471] width 61 height 33
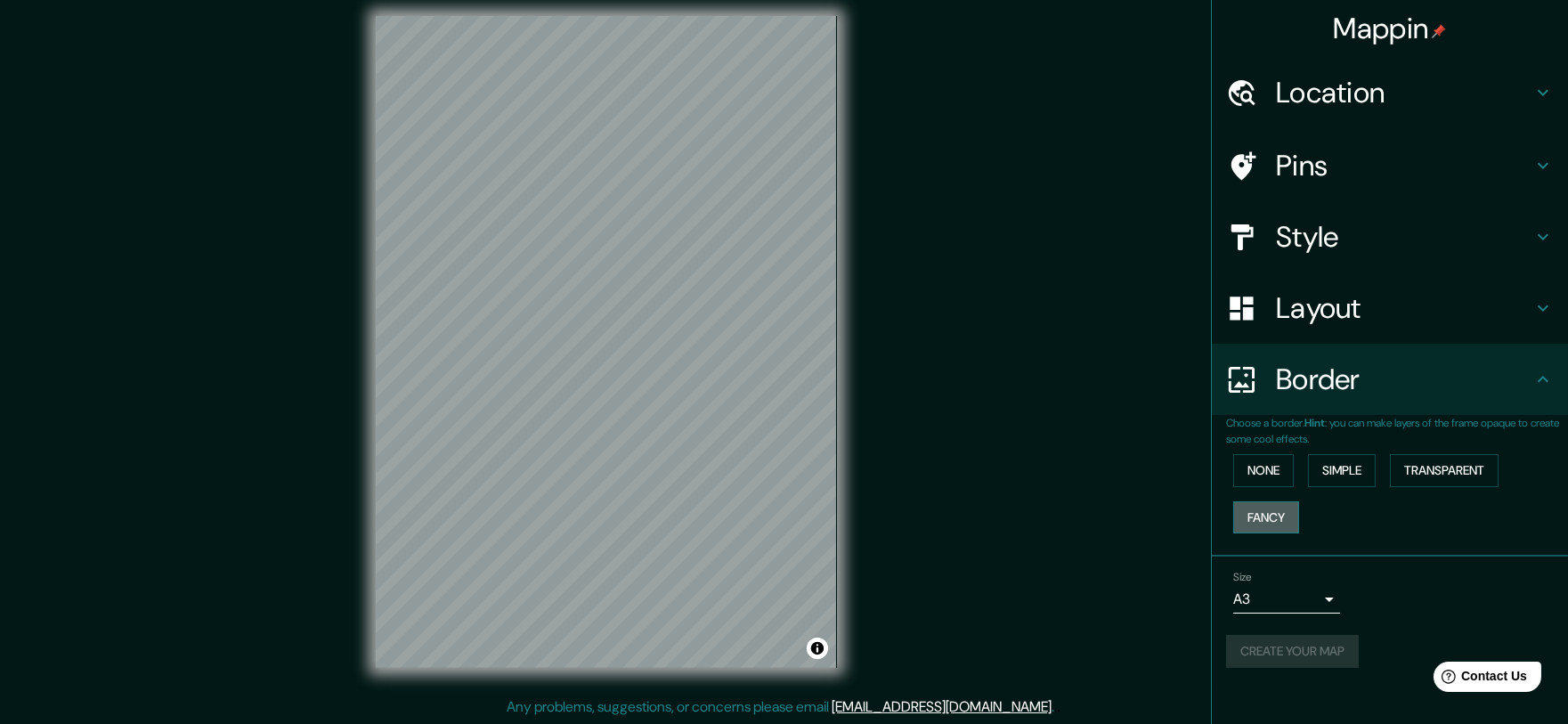
click at [1256, 517] on button "Fancy" at bounding box center [1265, 518] width 66 height 33
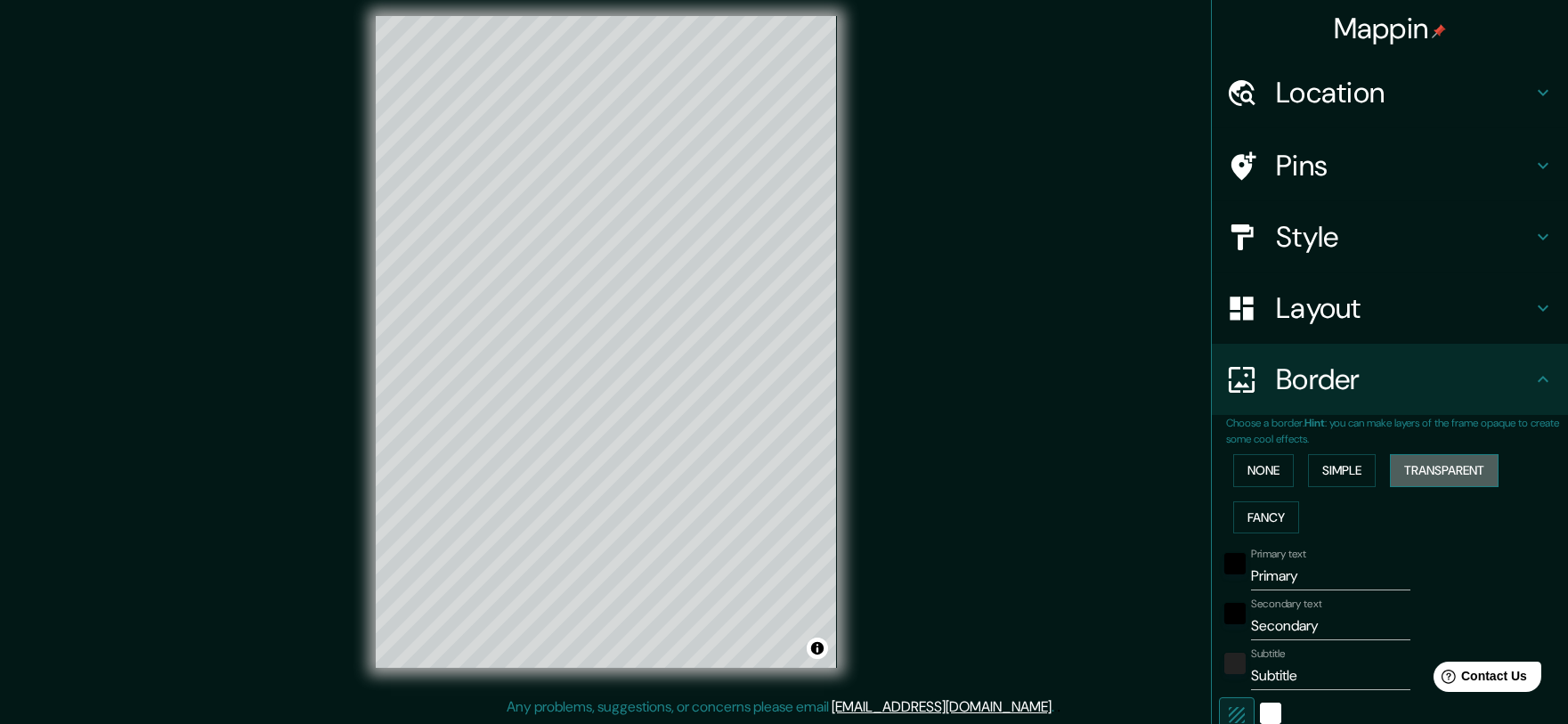
click at [1468, 471] on button "Transparent" at bounding box center [1444, 471] width 109 height 33
click at [1263, 466] on button "None" at bounding box center [1263, 471] width 61 height 33
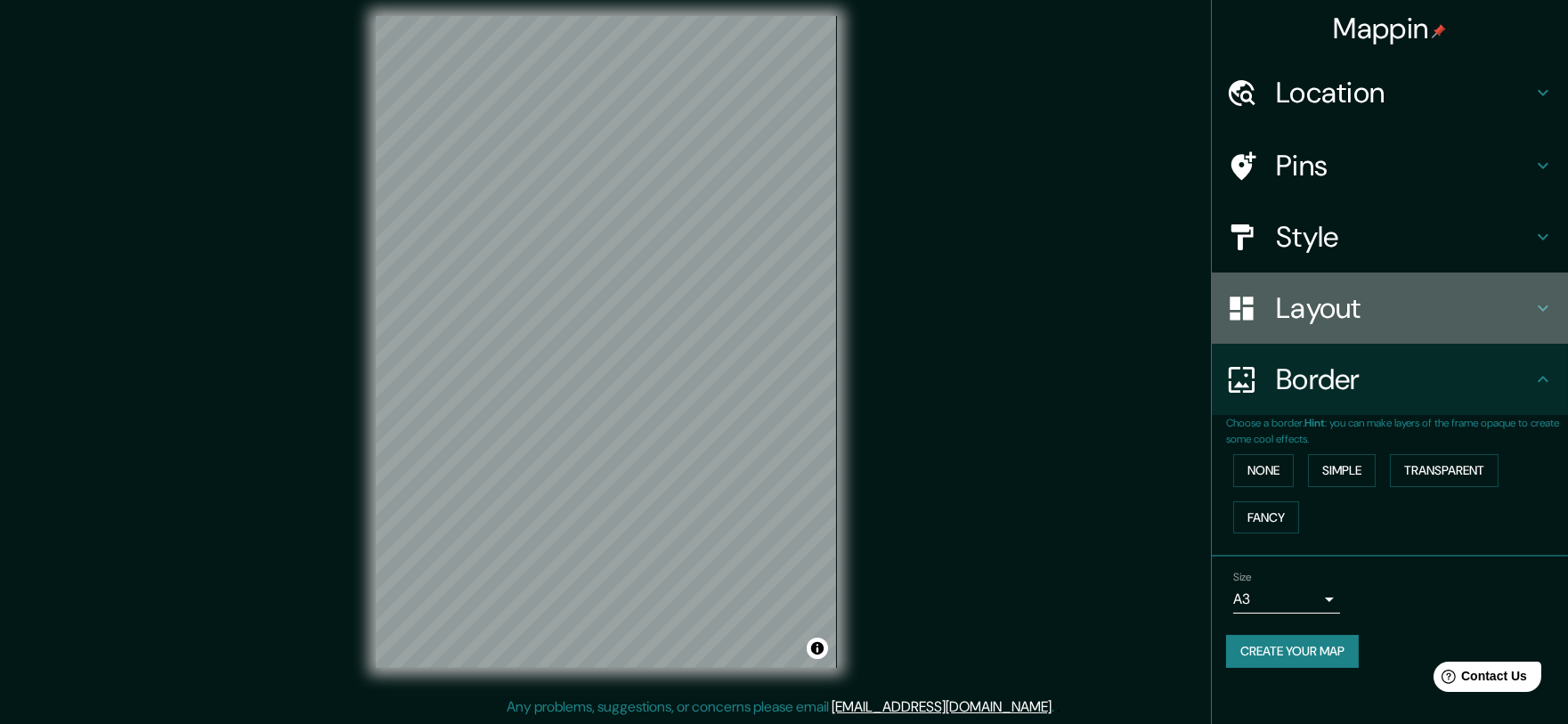
click at [1346, 324] on h4 "Layout" at bounding box center [1404, 308] width 257 height 35
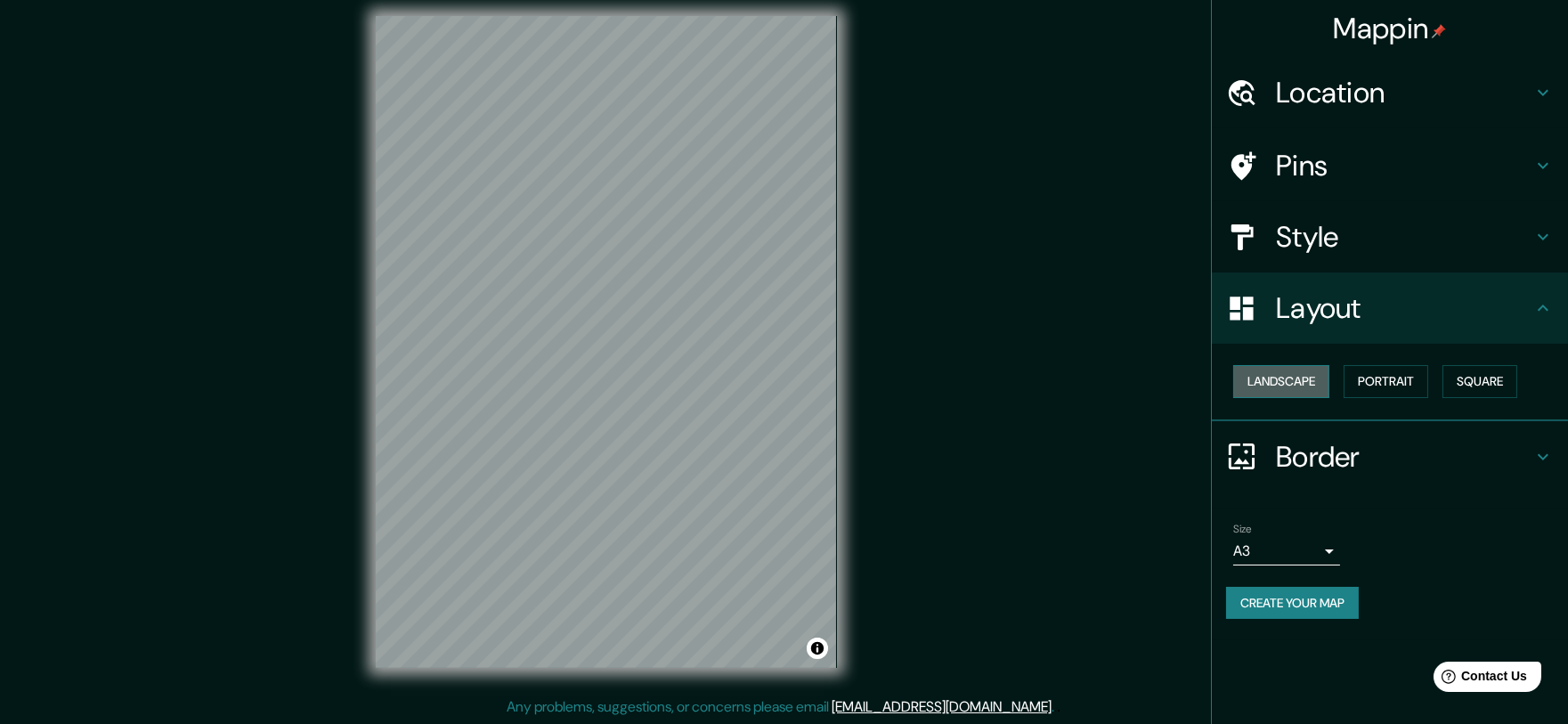
click at [1315, 388] on button "Landscape" at bounding box center [1281, 382] width 96 height 33
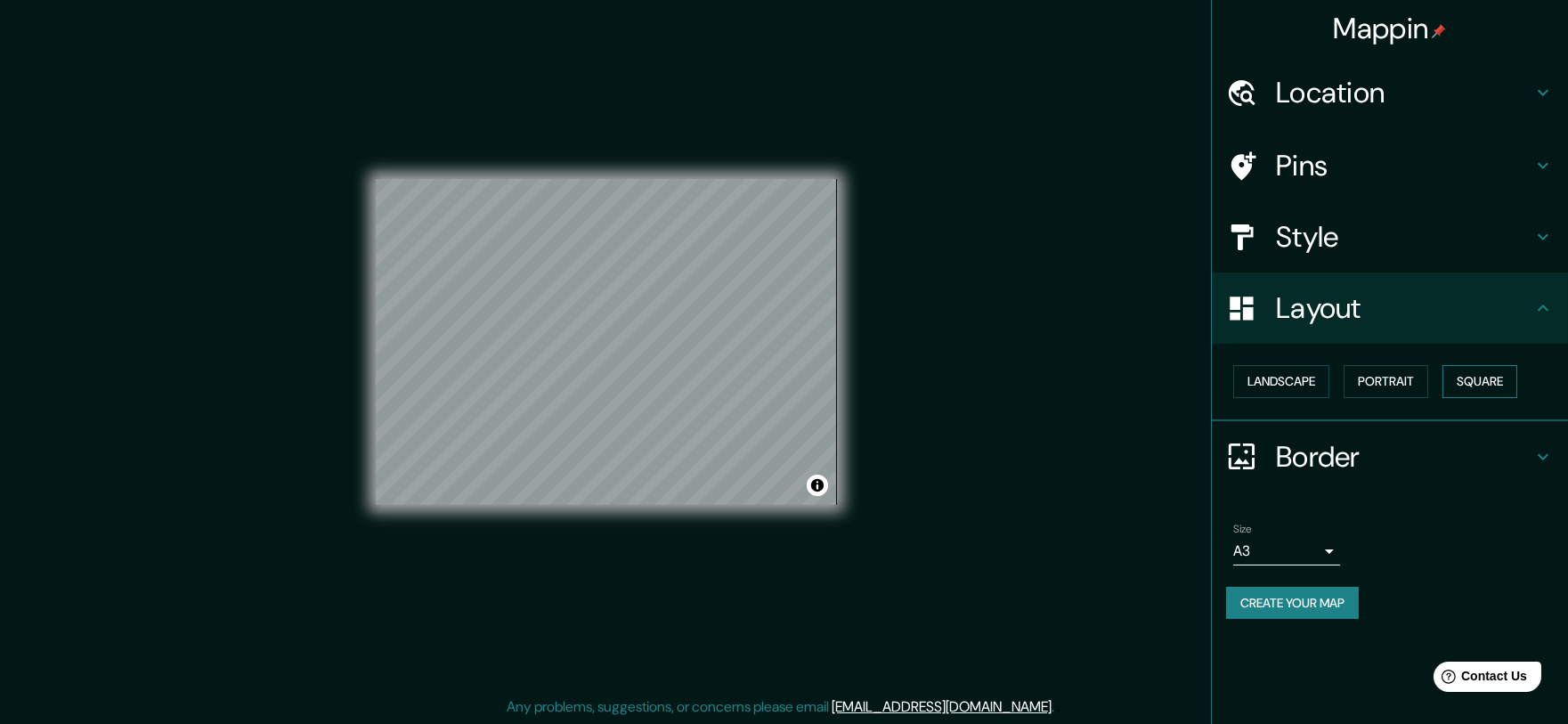
click at [1514, 372] on button "Square" at bounding box center [1480, 382] width 74 height 33
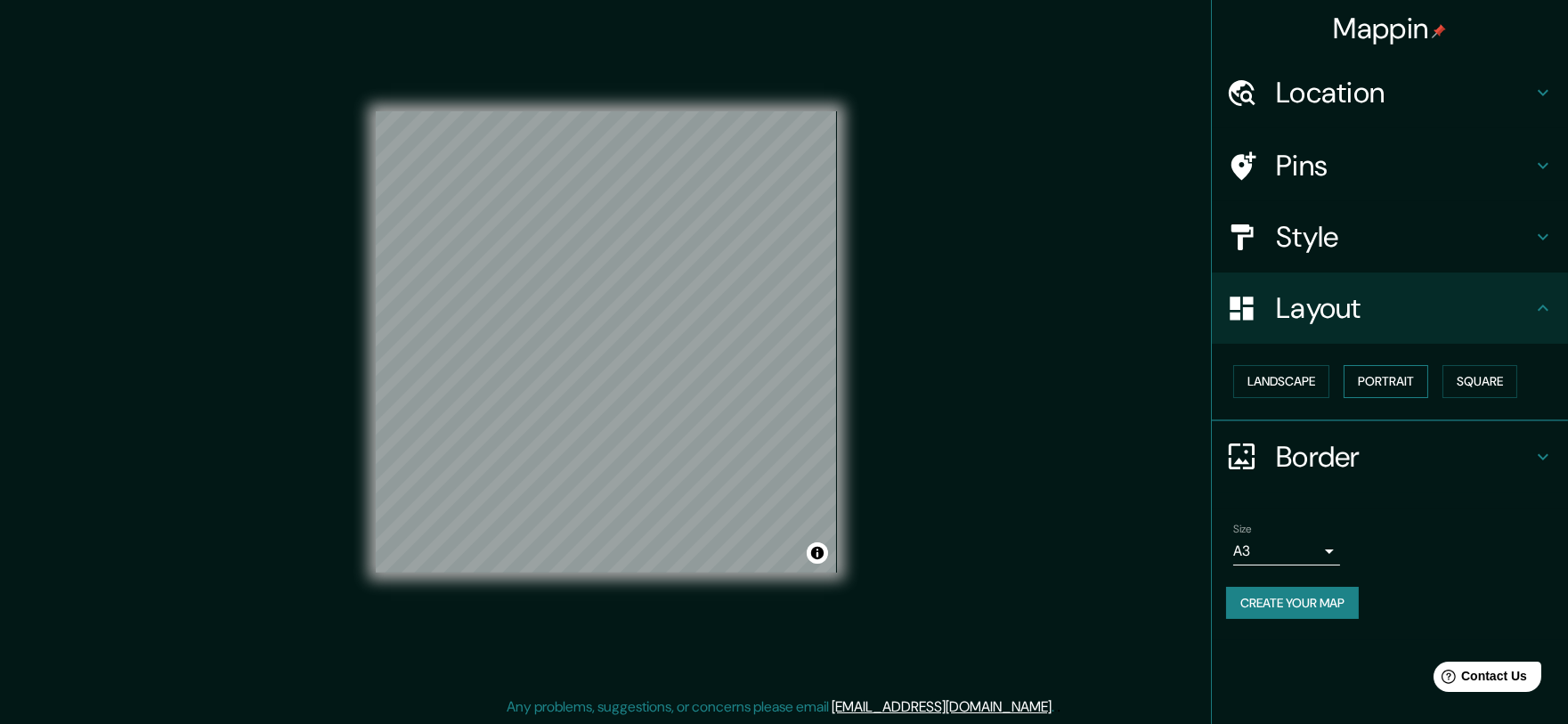
click at [1380, 385] on button "Portrait" at bounding box center [1386, 382] width 84 height 33
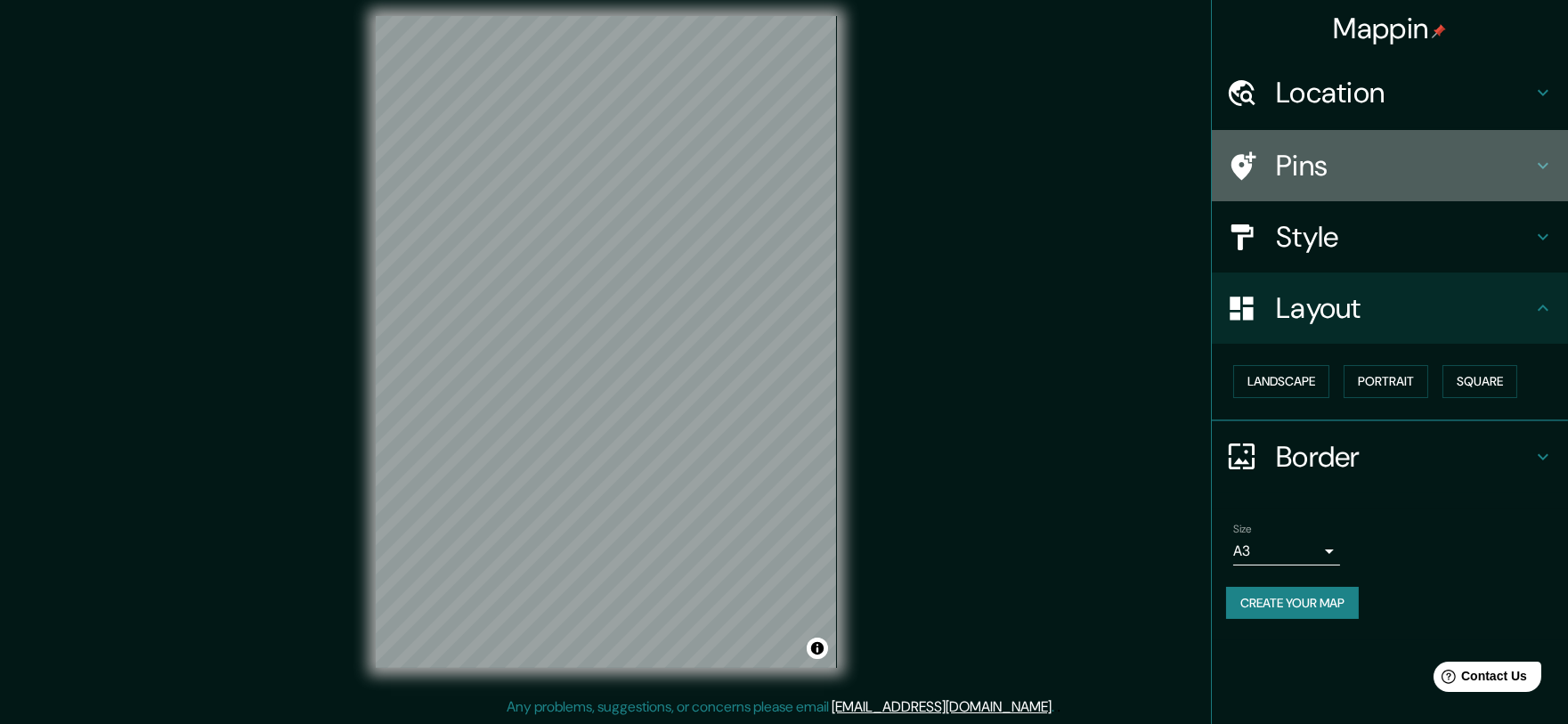
click at [1348, 163] on h4 "Pins" at bounding box center [1404, 166] width 257 height 35
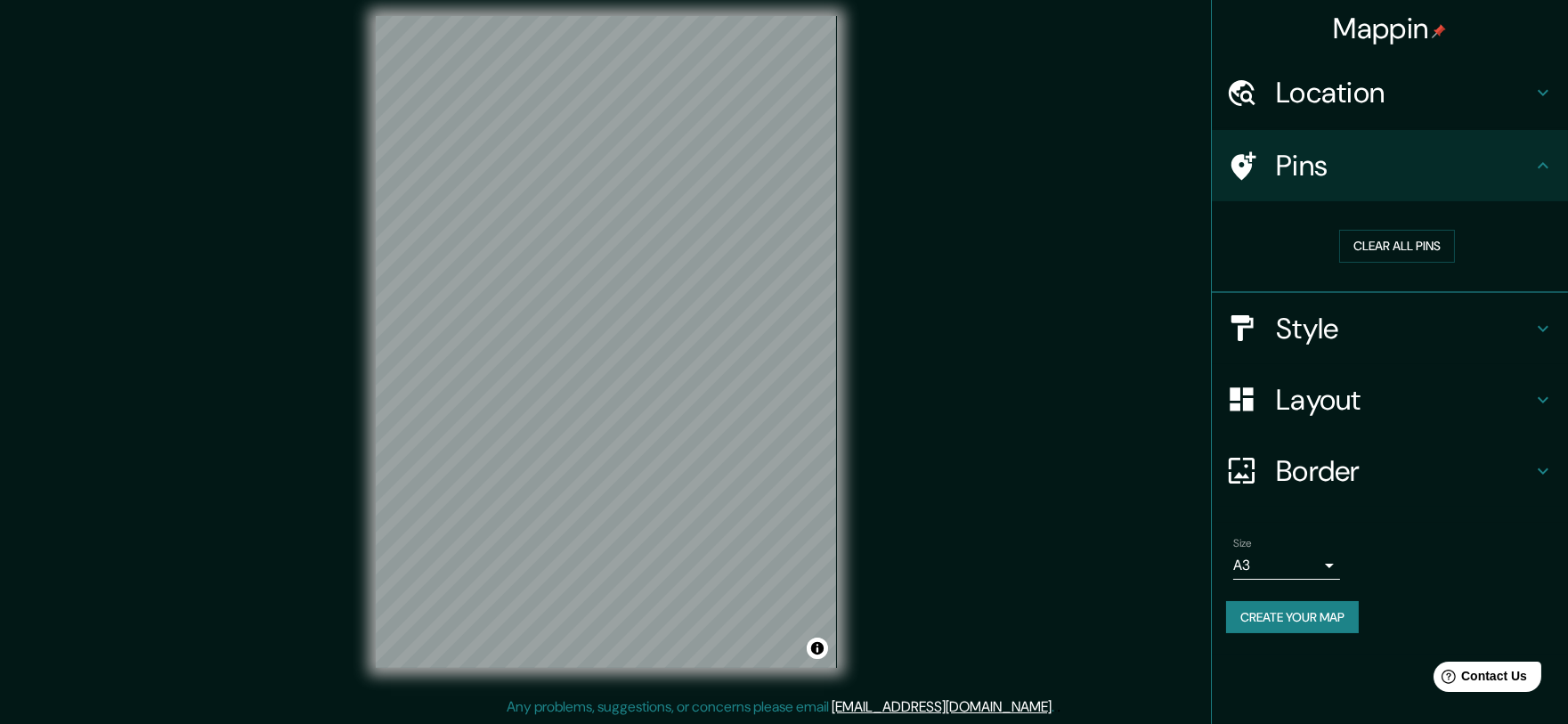
click at [1348, 163] on h4 "Pins" at bounding box center [1404, 166] width 257 height 35
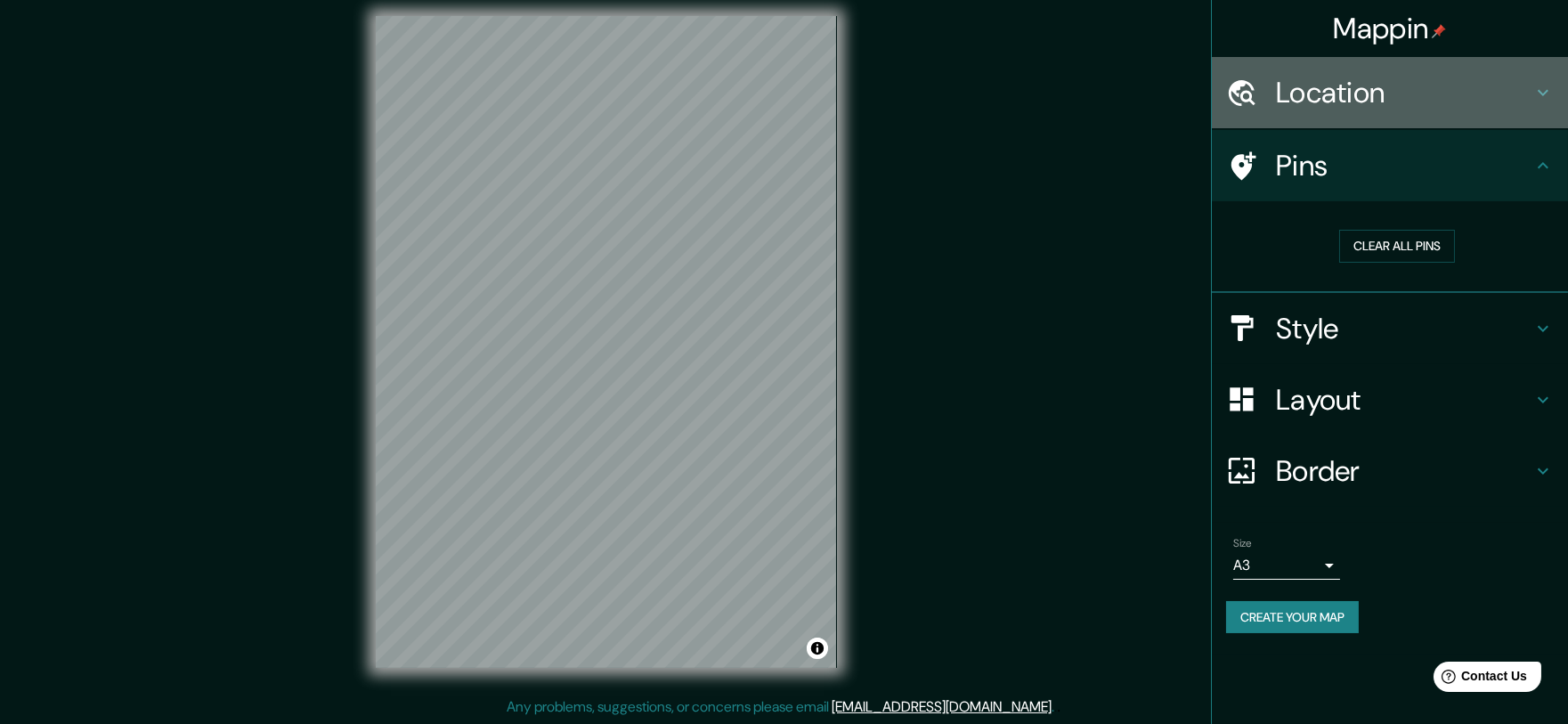
click at [1352, 113] on div "Location" at bounding box center [1390, 92] width 356 height 72
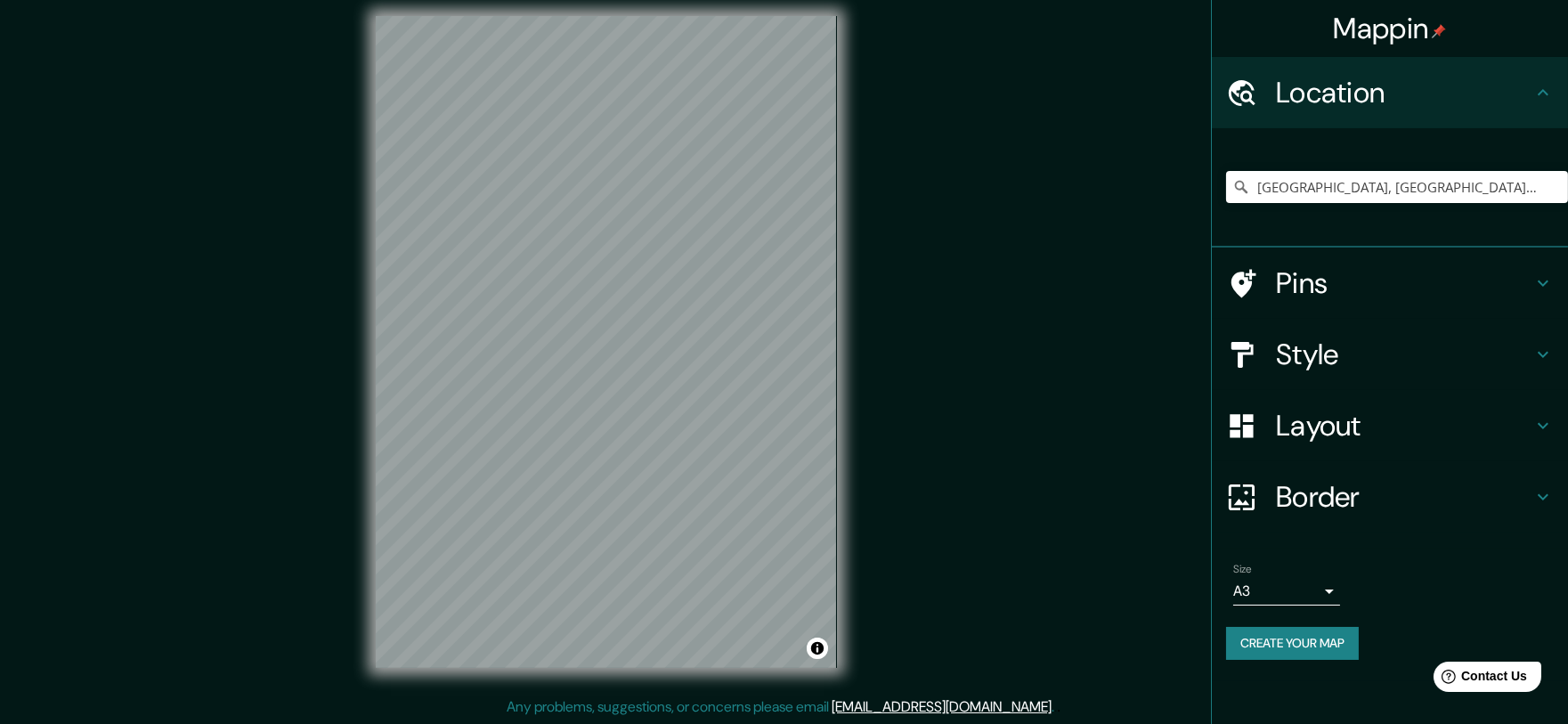
click at [1357, 101] on h4 "Location" at bounding box center [1404, 92] width 257 height 35
click at [1285, 633] on button "Create your map" at bounding box center [1292, 644] width 132 height 33
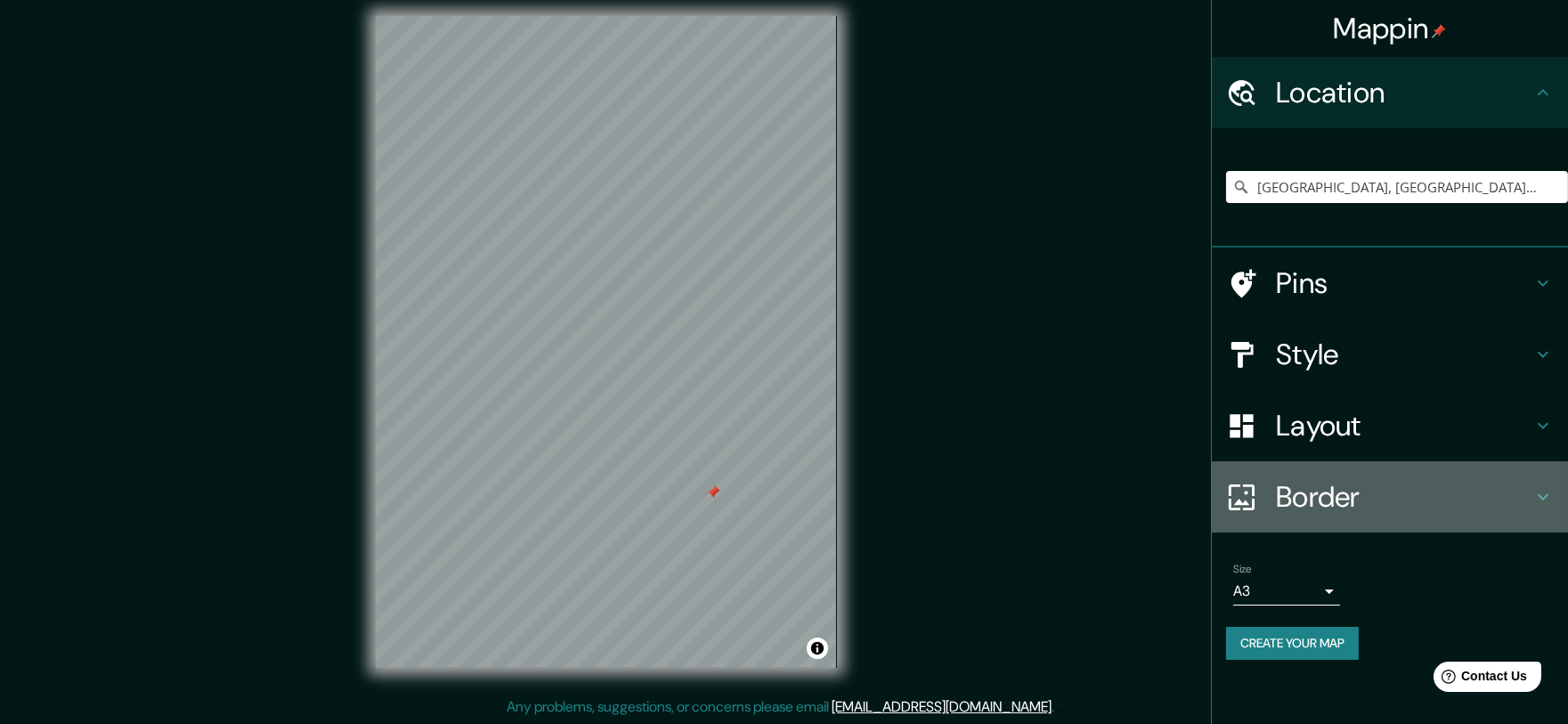
click at [1334, 500] on h4 "Border" at bounding box center [1404, 497] width 257 height 35
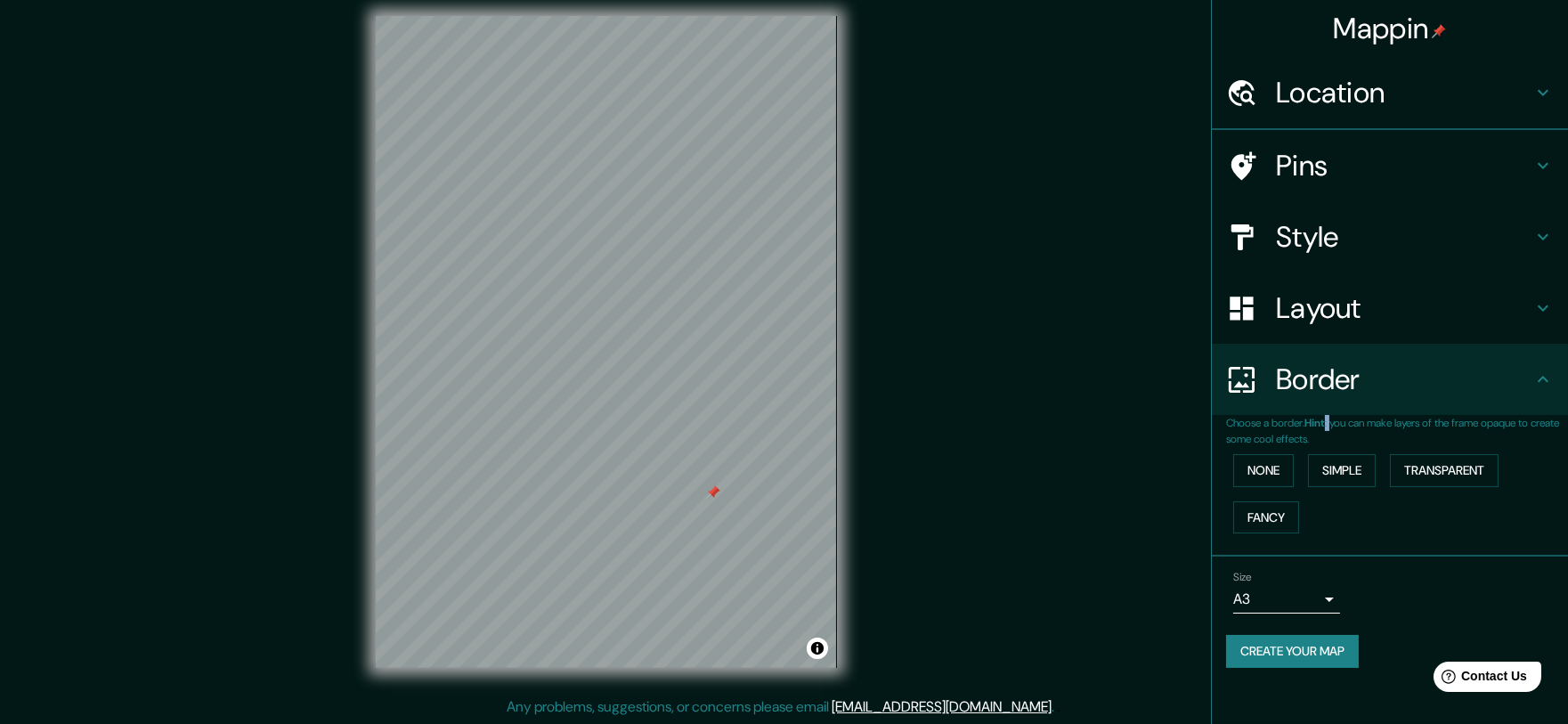
click at [1334, 500] on div "Choose a border. Hint : you can make layers of the frame opaque to create some …" at bounding box center [1397, 478] width 342 height 125
click at [1326, 465] on button "Simple" at bounding box center [1342, 471] width 68 height 33
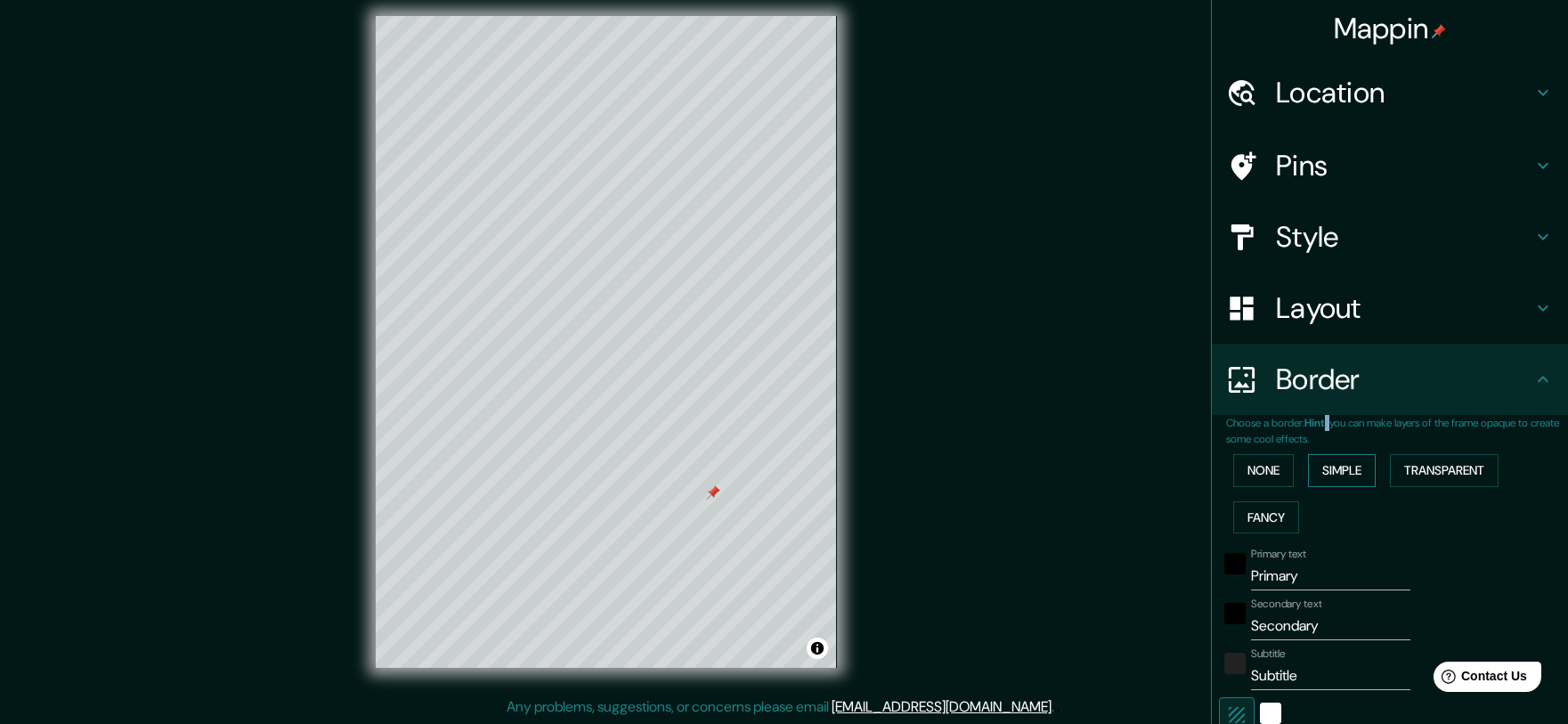
click at [1326, 465] on button "Simple" at bounding box center [1342, 471] width 68 height 33
type input "207"
type input "41"
click at [1433, 466] on button "Transparent" at bounding box center [1444, 471] width 109 height 33
click at [1254, 513] on button "Fancy" at bounding box center [1265, 518] width 66 height 33
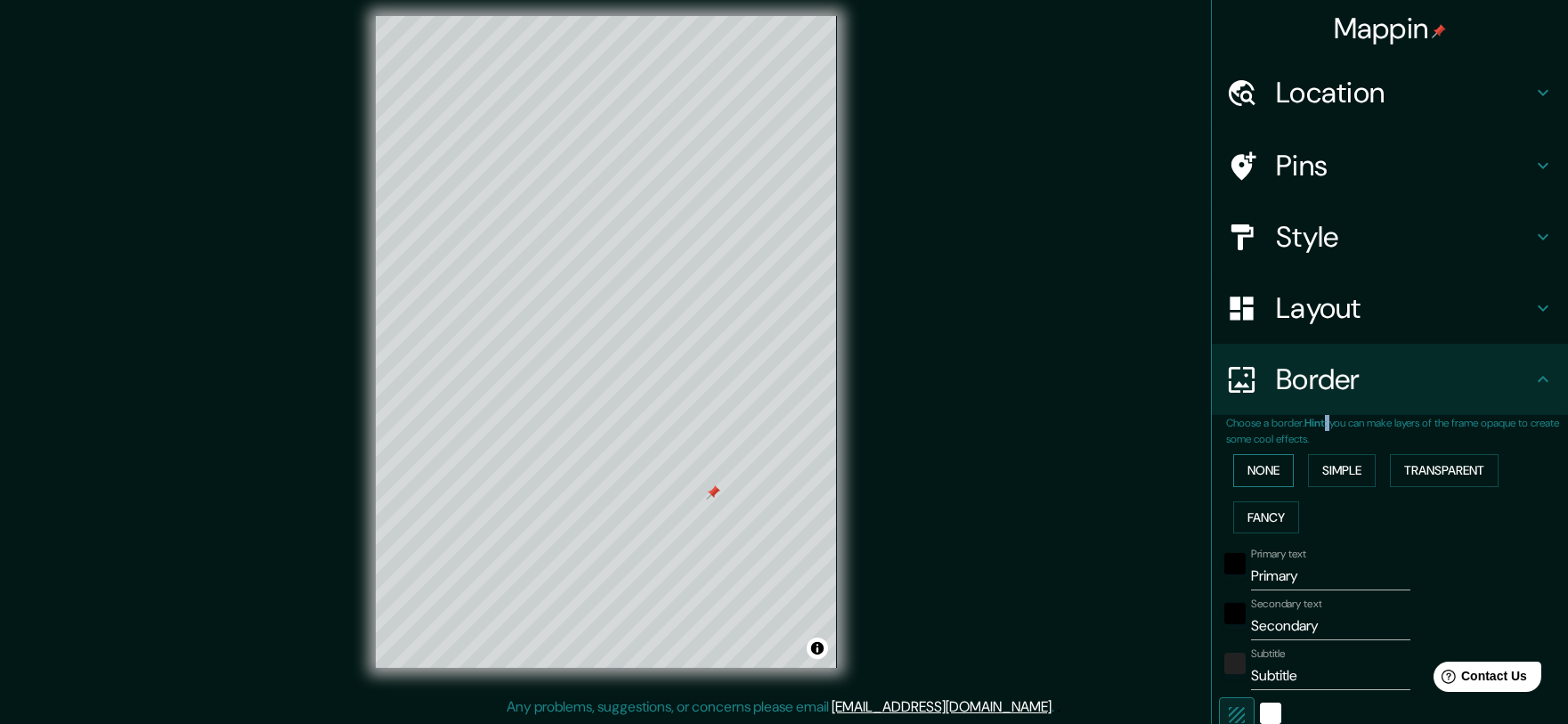
click at [1251, 459] on button "None" at bounding box center [1263, 471] width 61 height 33
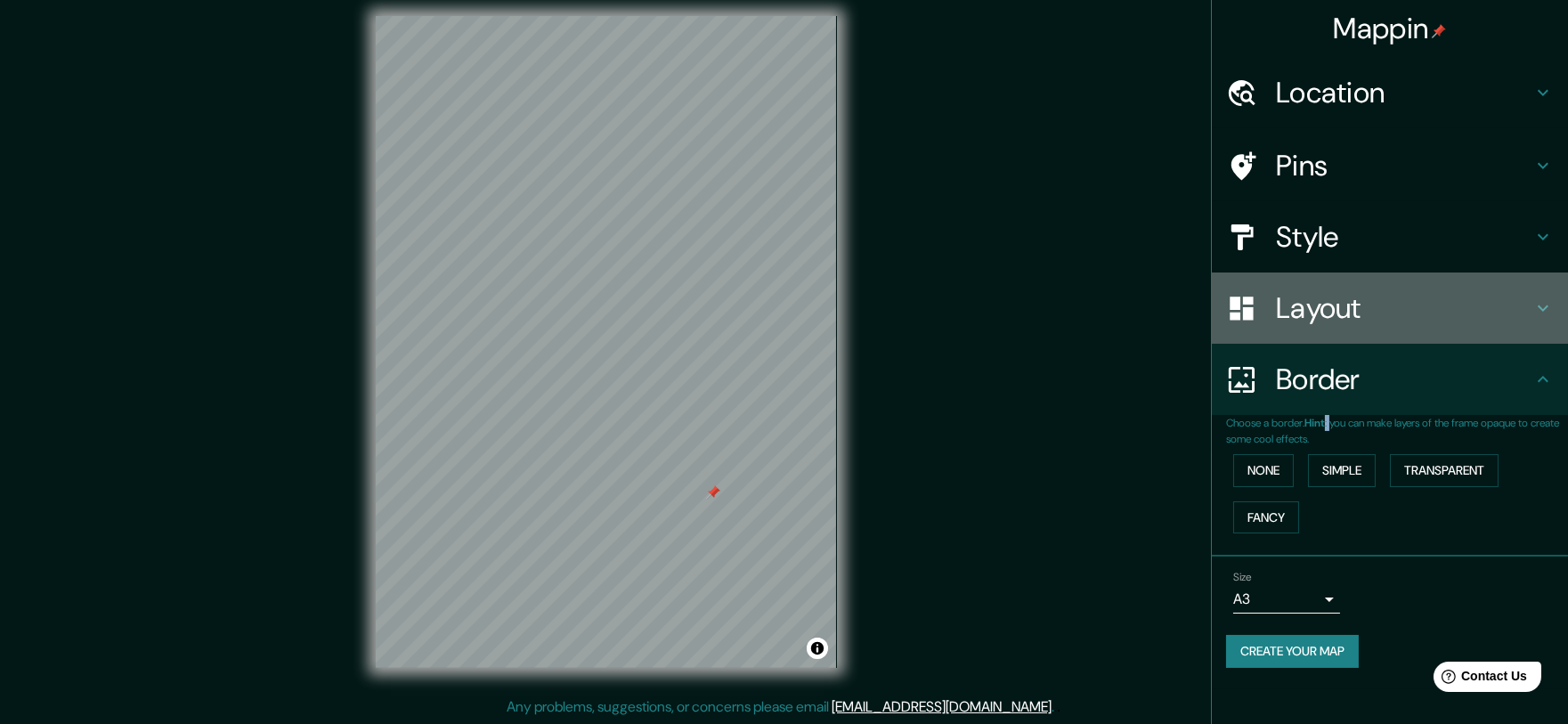
click at [1351, 294] on h4 "Layout" at bounding box center [1404, 308] width 257 height 35
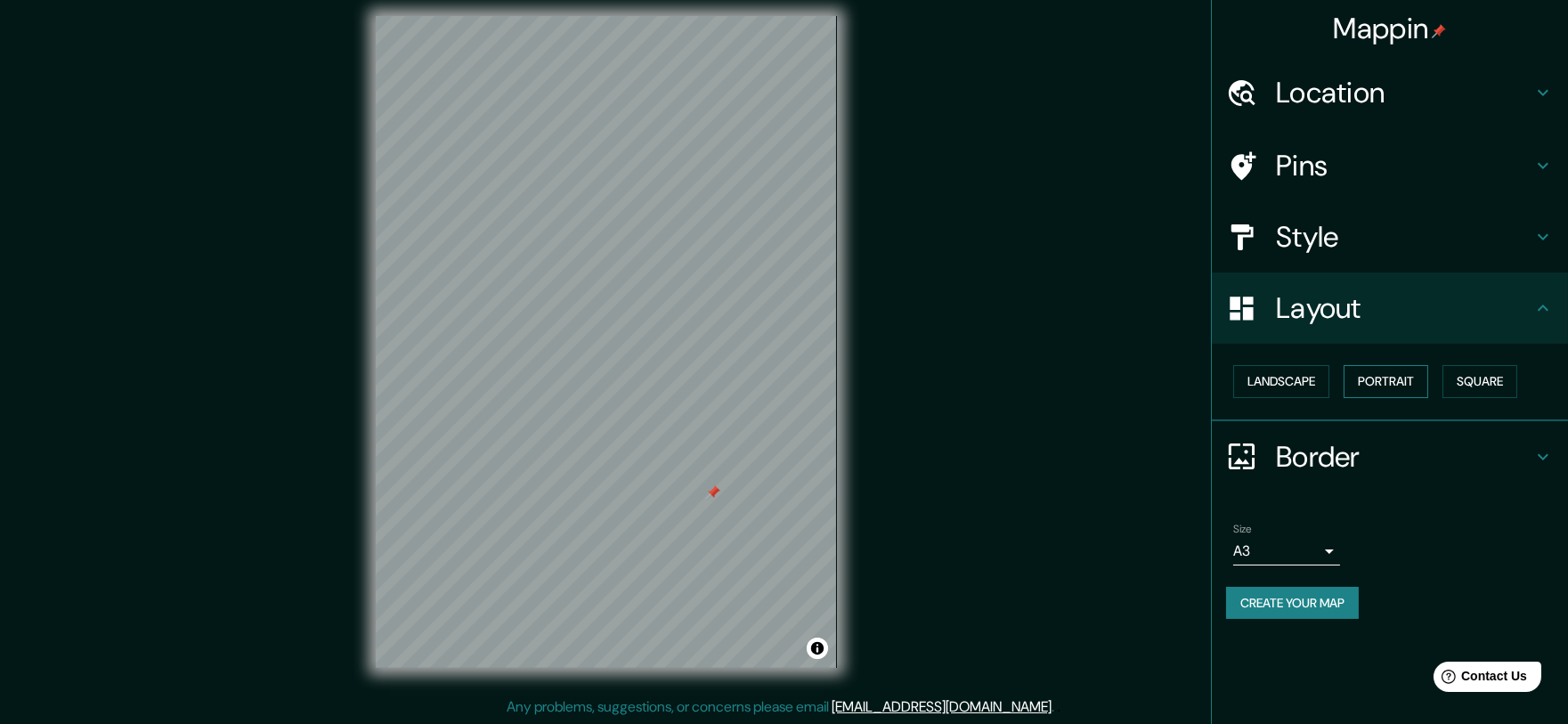
click at [1387, 382] on button "Portrait" at bounding box center [1386, 382] width 84 height 33
click at [1314, 382] on button "Landscape" at bounding box center [1281, 382] width 96 height 33
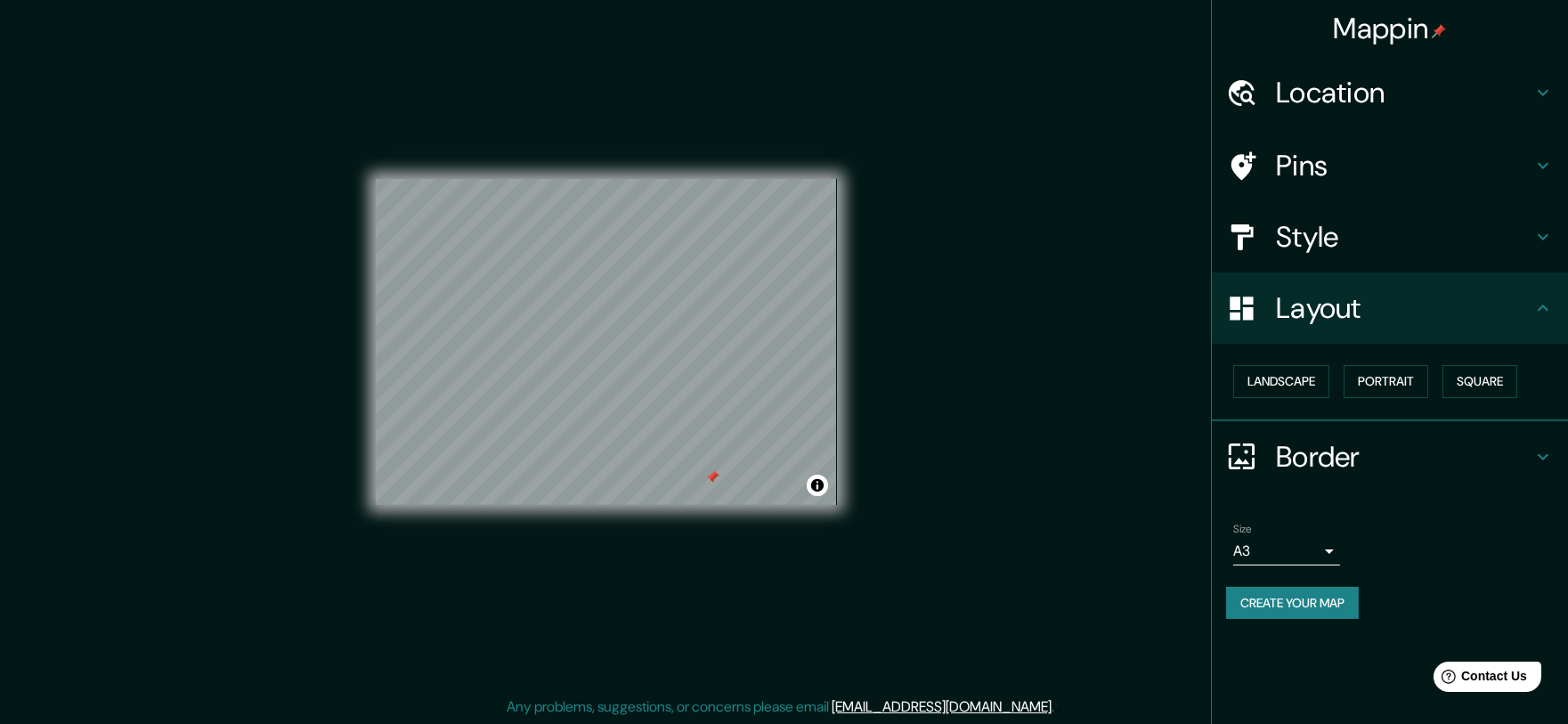
drag, startPoint x: 863, startPoint y: 362, endPoint x: 1135, endPoint y: 275, distance: 285.6
click at [1135, 275] on div "Mappin Location [GEOGRAPHIC_DATA], [GEOGRAPHIC_DATA], [GEOGRAPHIC_DATA] Pins St…" at bounding box center [784, 356] width 1568 height 738
click at [1473, 375] on button "Square" at bounding box center [1480, 382] width 74 height 33
